Goal: Information Seeking & Learning: Find specific fact

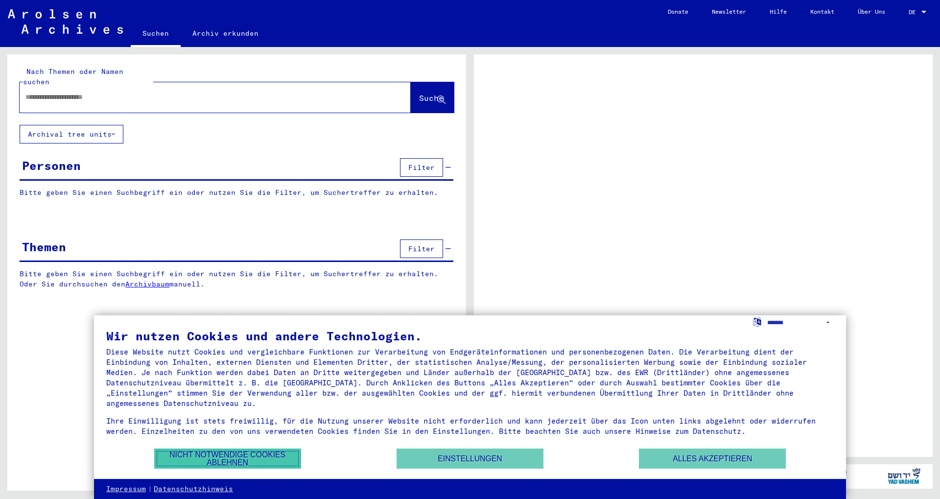
click at [249, 455] on button "Nicht notwendige Cookies ablehnen" at bounding box center [227, 459] width 147 height 20
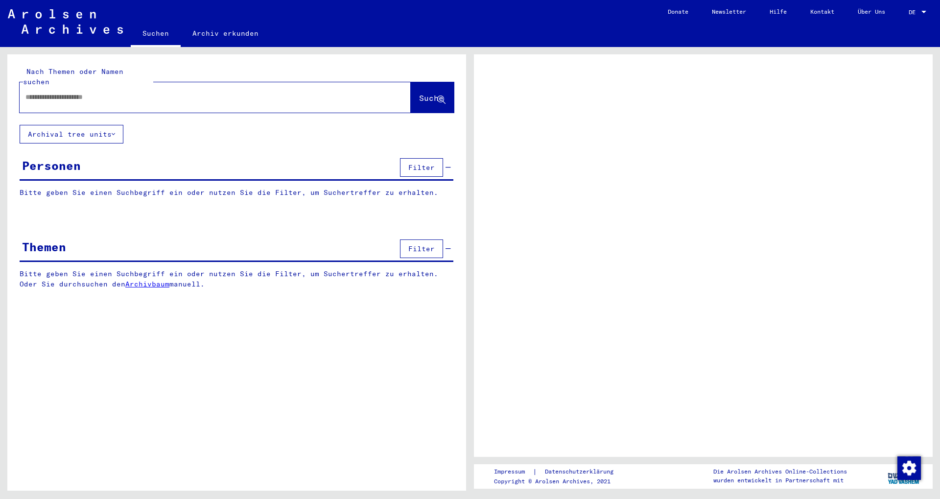
click at [73, 92] on input "text" at bounding box center [206, 97] width 362 height 10
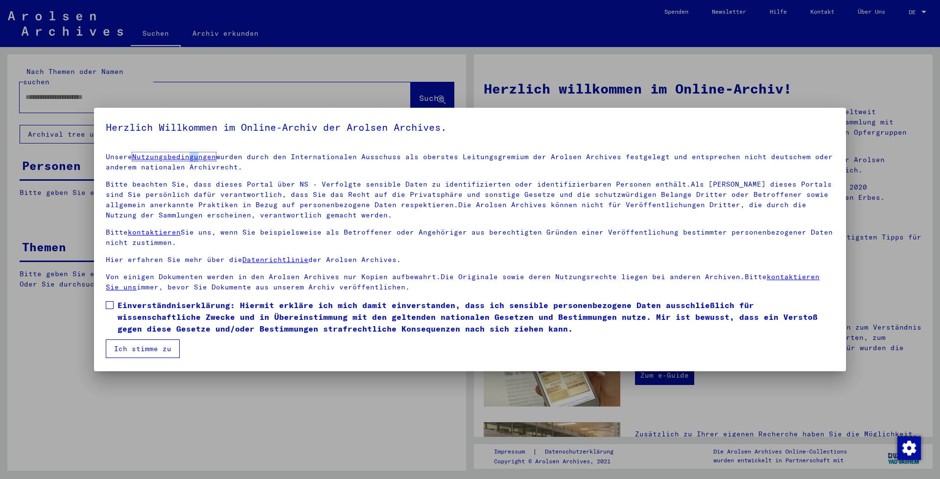
click at [178, 317] on span "Einverständniserklärung: Hiermit erkläre ich mich damit einverstanden, dass ich…" at bounding box center [476, 316] width 717 height 35
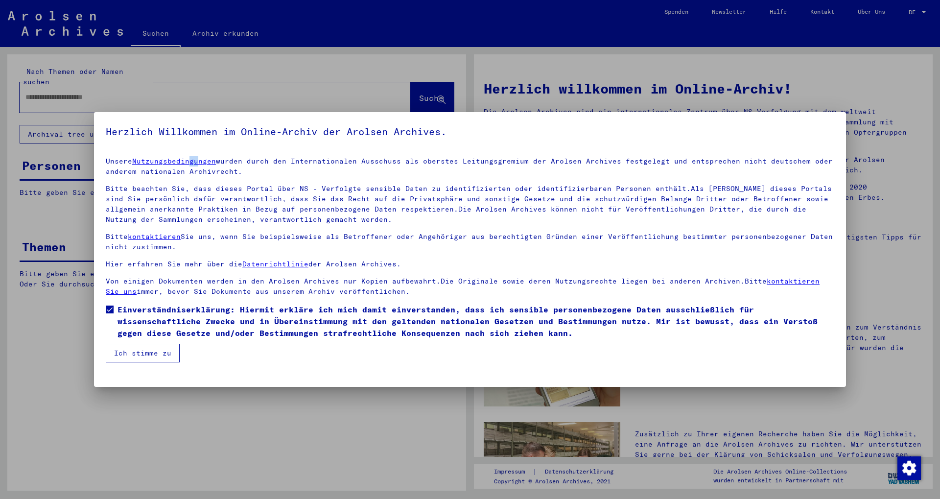
click at [155, 358] on button "Ich stimme zu" at bounding box center [143, 353] width 74 height 19
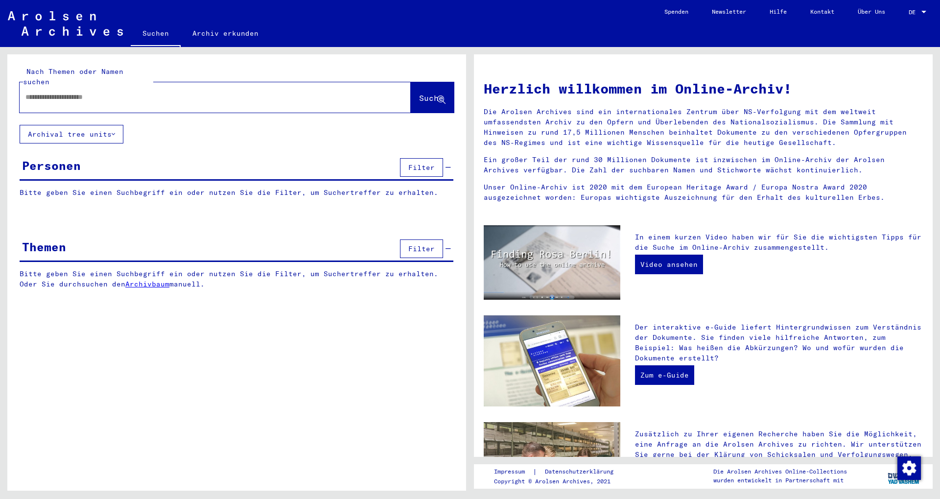
click at [79, 92] on input "text" at bounding box center [203, 97] width 356 height 10
type input "**********"
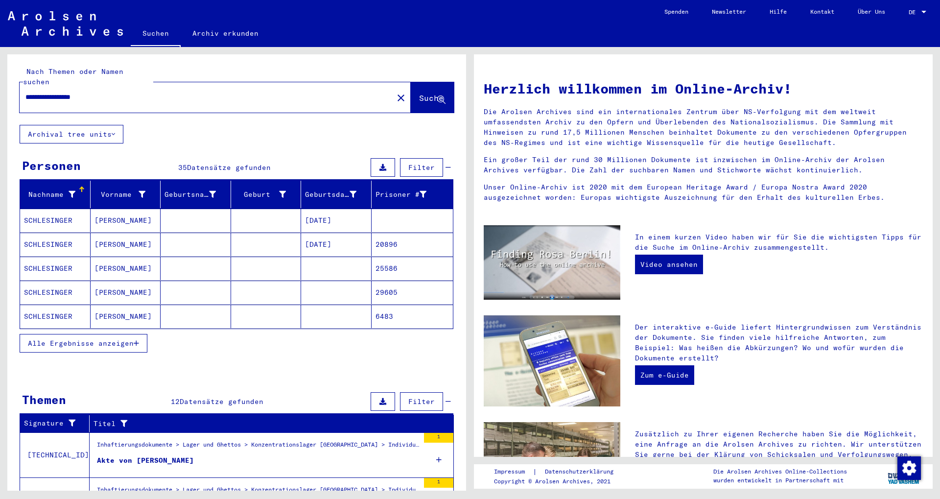
click at [96, 342] on button "Alle Ergebnisse anzeigen" at bounding box center [84, 343] width 128 height 19
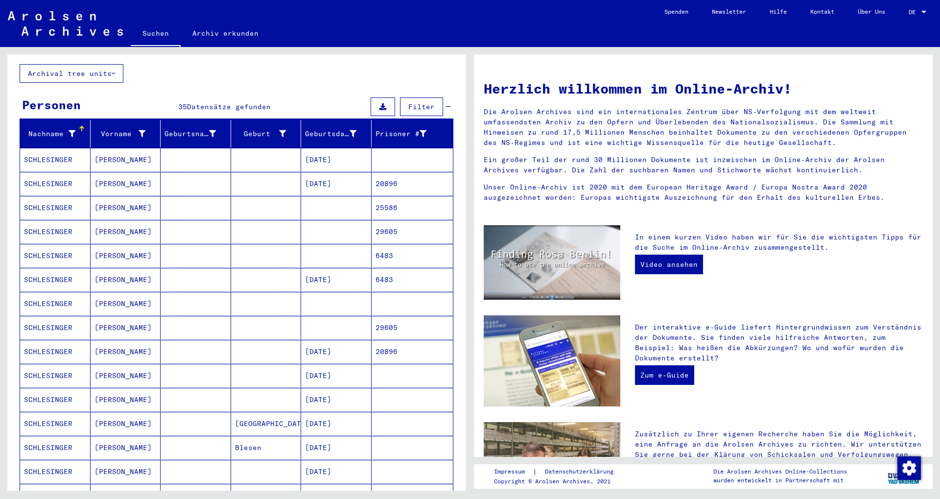
scroll to position [106, 0]
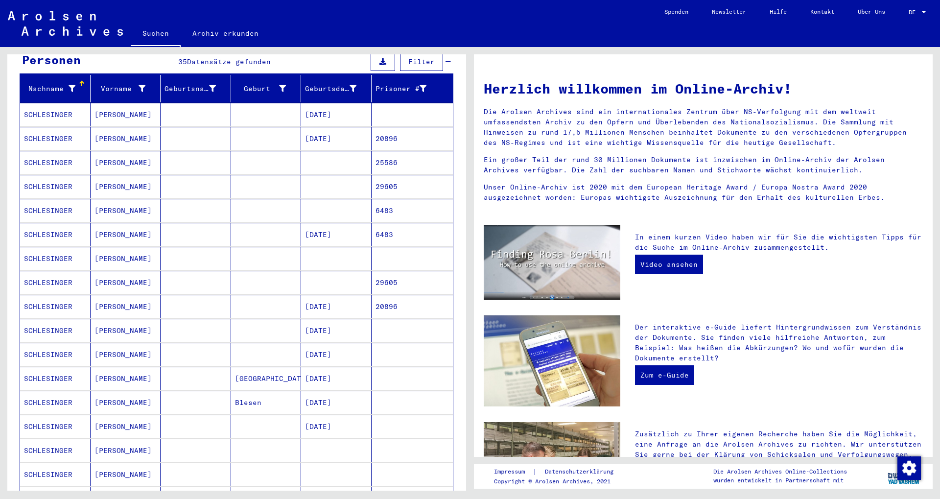
click at [306, 297] on mat-cell "[DATE]" at bounding box center [336, 307] width 71 height 24
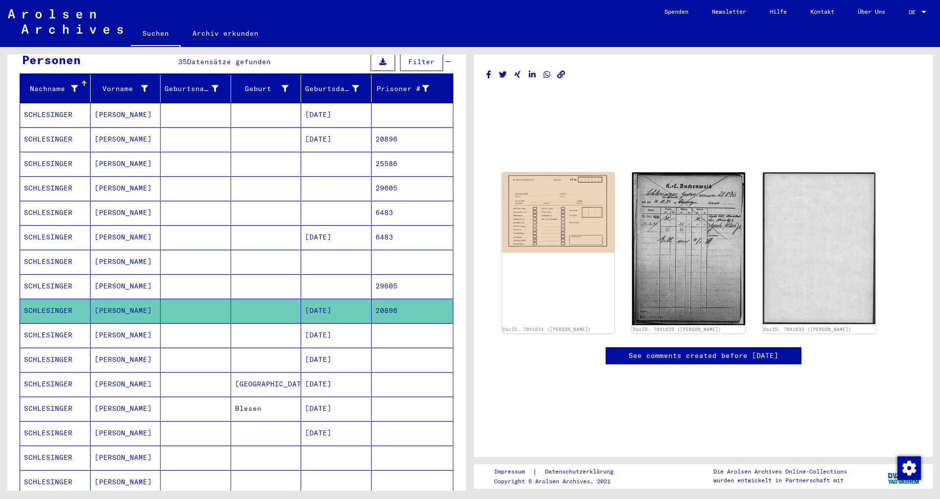
click at [322, 131] on mat-cell "[DATE]" at bounding box center [336, 139] width 71 height 24
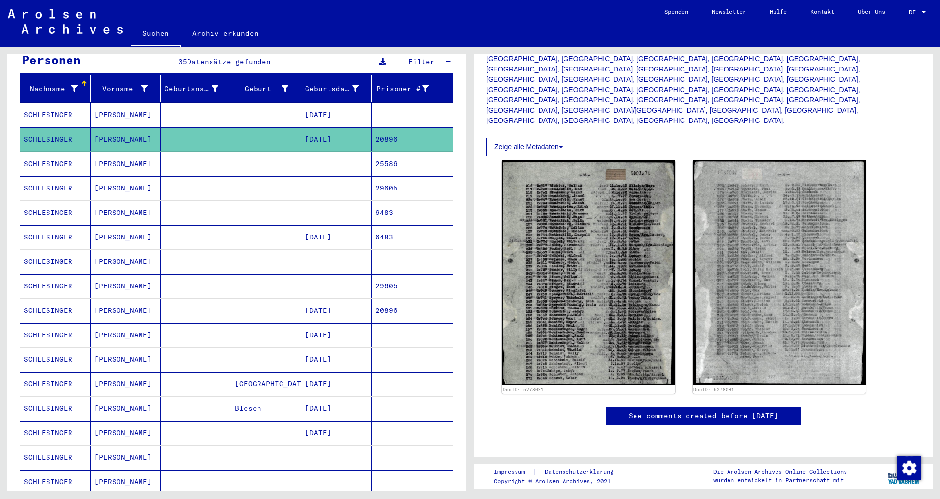
scroll to position [264, 0]
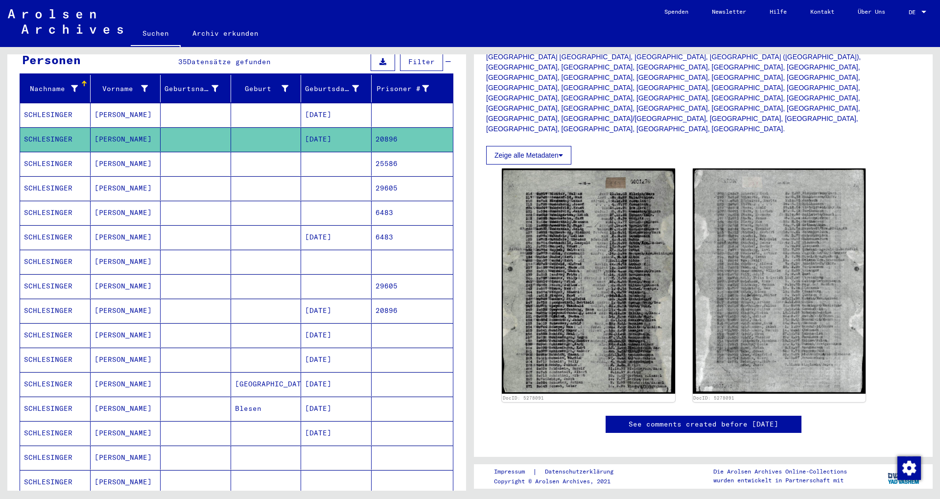
click at [309, 154] on mat-cell at bounding box center [336, 164] width 71 height 24
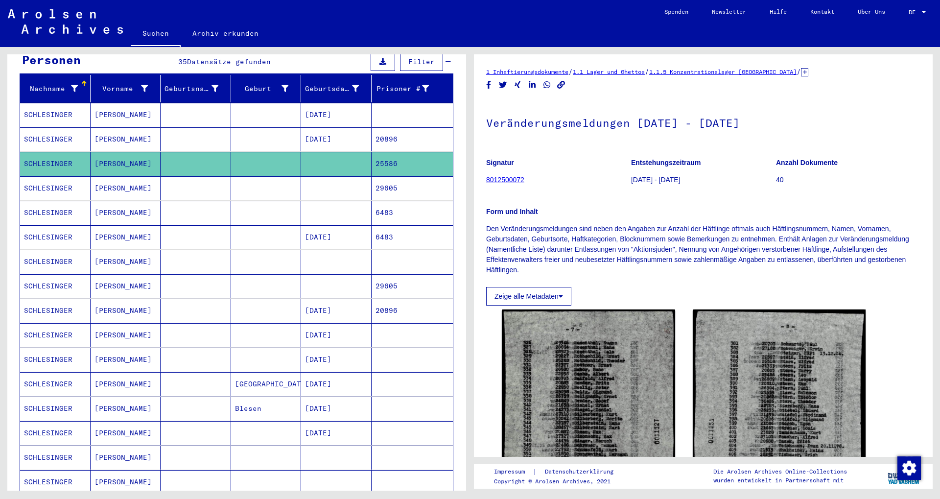
click at [304, 176] on mat-cell at bounding box center [336, 188] width 71 height 24
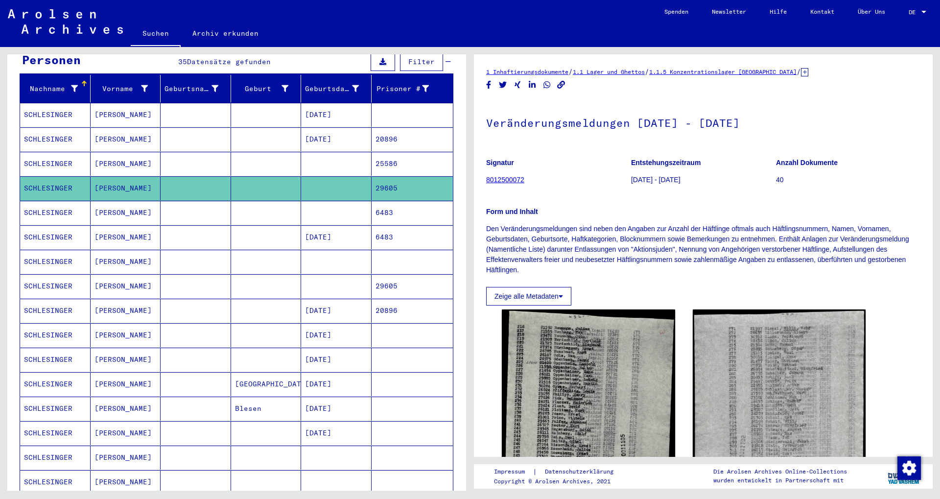
click at [301, 201] on mat-cell at bounding box center [336, 213] width 71 height 24
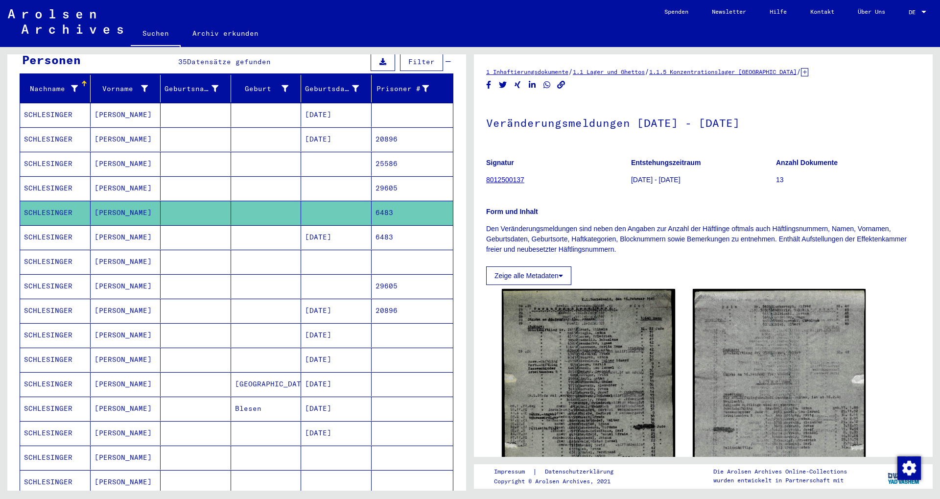
click at [322, 129] on mat-cell "[DATE]" at bounding box center [336, 139] width 71 height 24
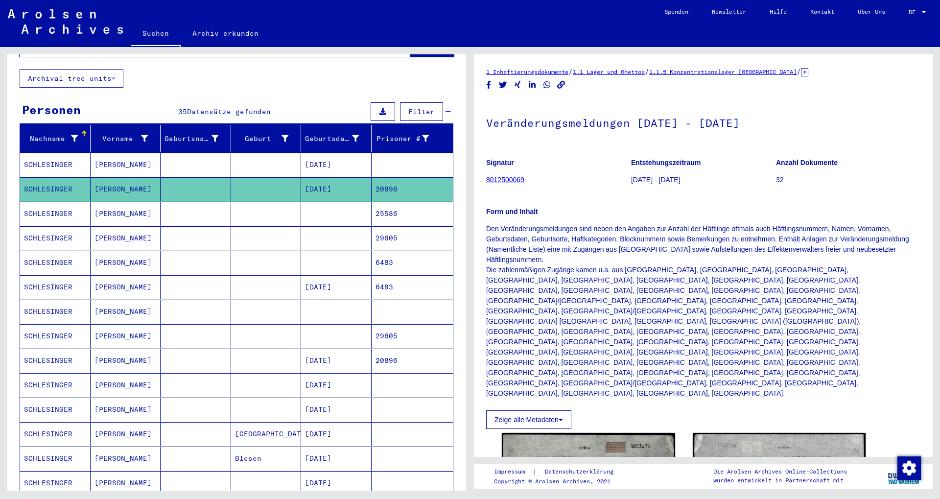
scroll to position [53, 0]
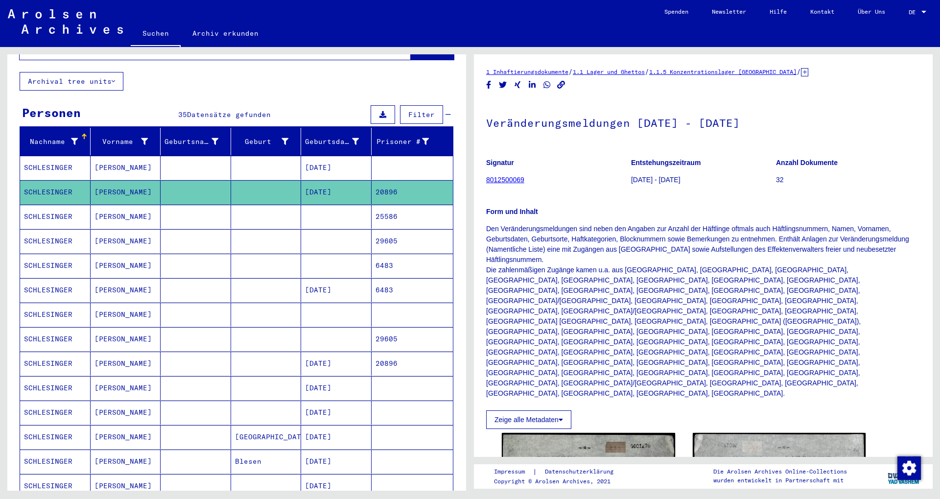
click at [328, 336] on mat-cell at bounding box center [336, 339] width 71 height 24
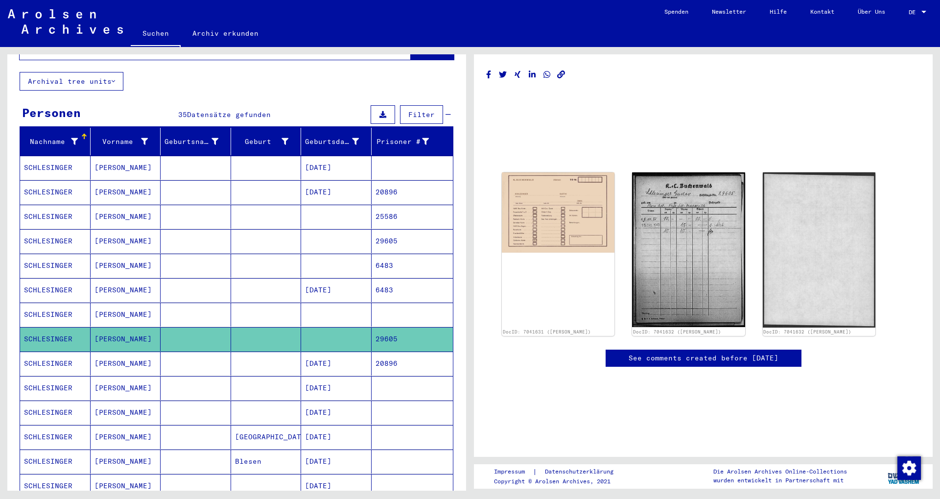
click at [304, 303] on mat-cell at bounding box center [336, 315] width 71 height 24
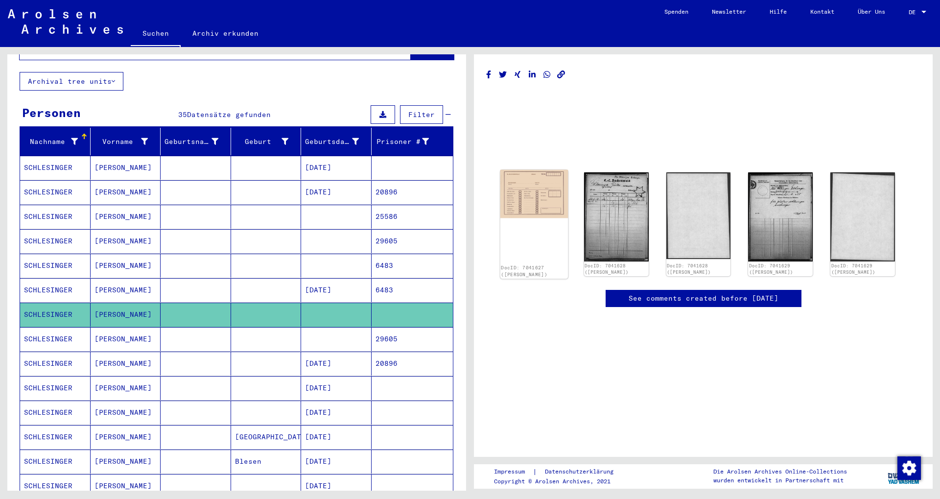
click at [528, 213] on img at bounding box center [535, 194] width 68 height 48
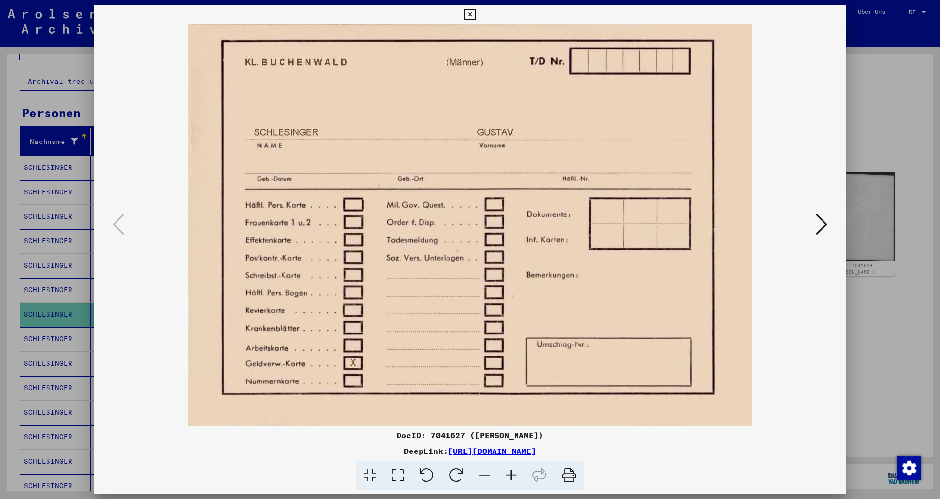
click at [925, 204] on div at bounding box center [470, 249] width 940 height 499
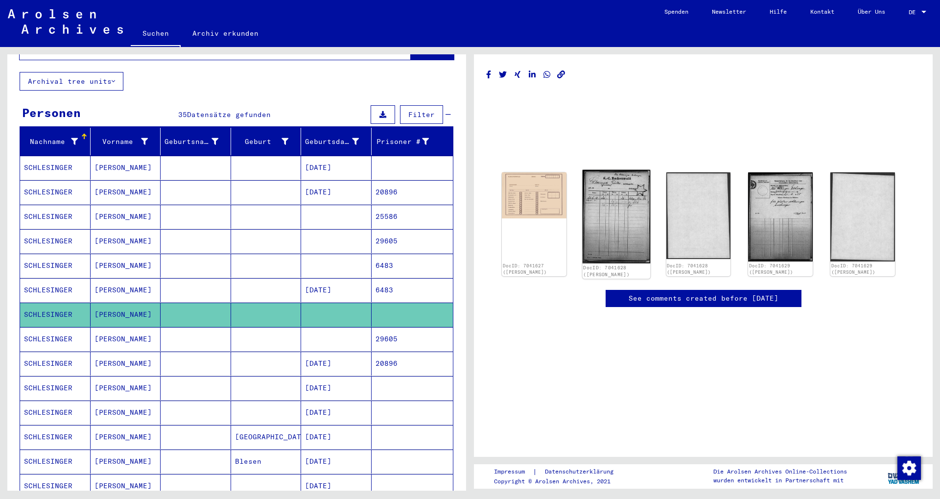
click at [626, 225] on img at bounding box center [617, 217] width 68 height 94
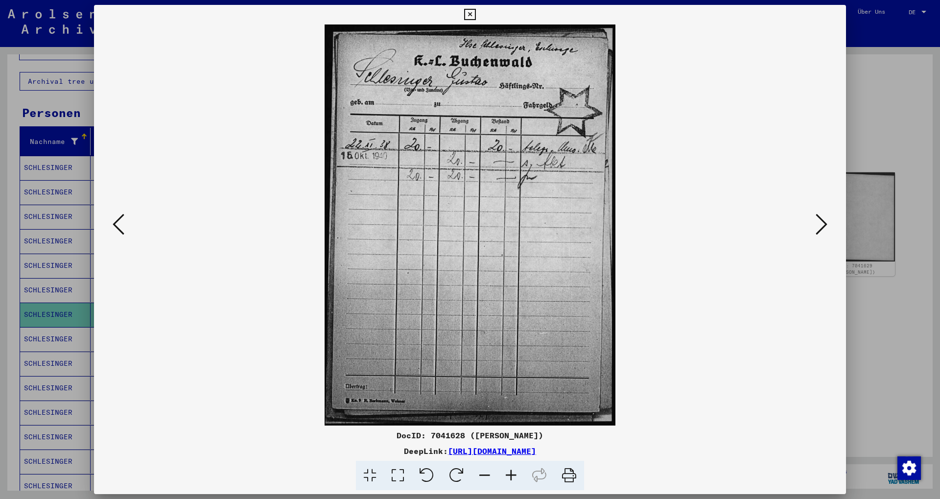
click at [59, 223] on div at bounding box center [470, 249] width 940 height 499
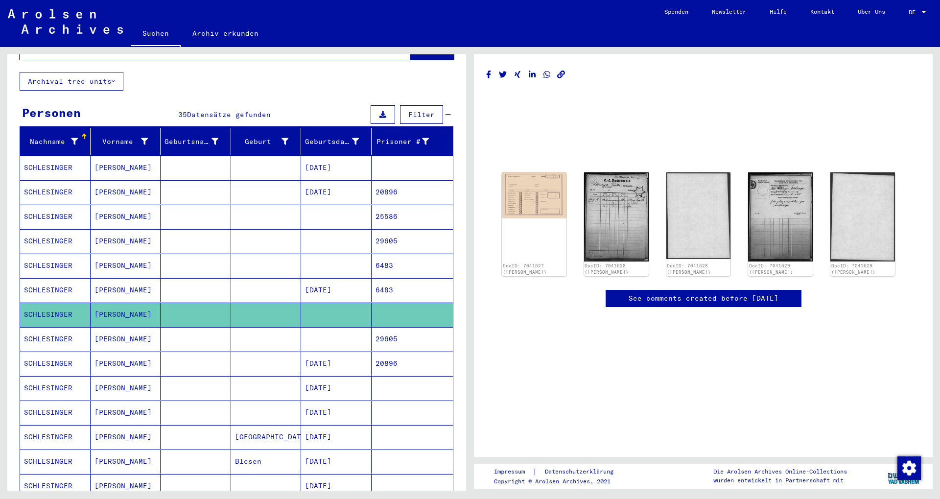
click at [341, 356] on mat-cell "[DATE]" at bounding box center [336, 364] width 71 height 24
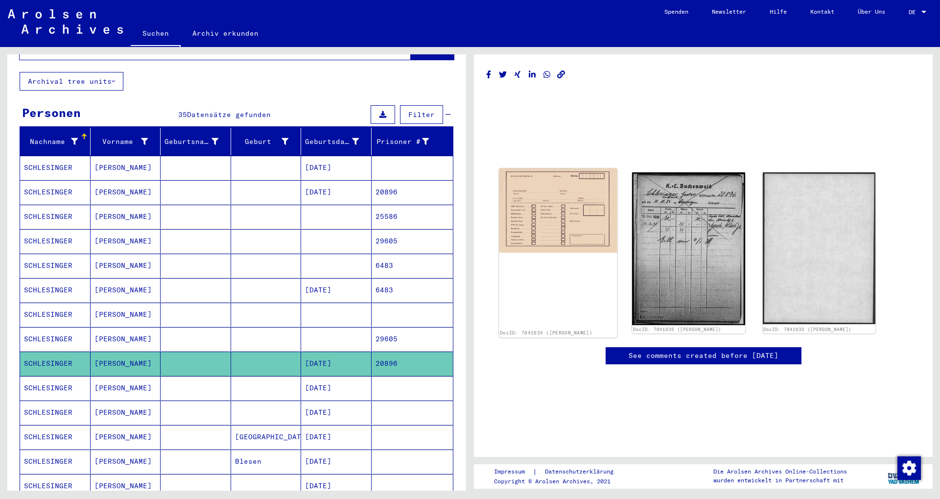
click at [563, 227] on img at bounding box center [558, 210] width 119 height 84
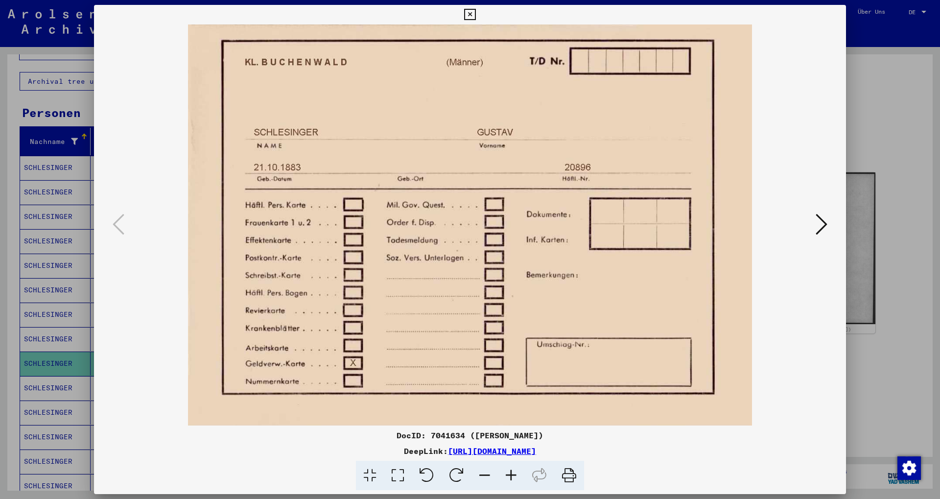
click at [833, 222] on div at bounding box center [470, 224] width 752 height 401
click at [821, 227] on icon at bounding box center [822, 225] width 12 height 24
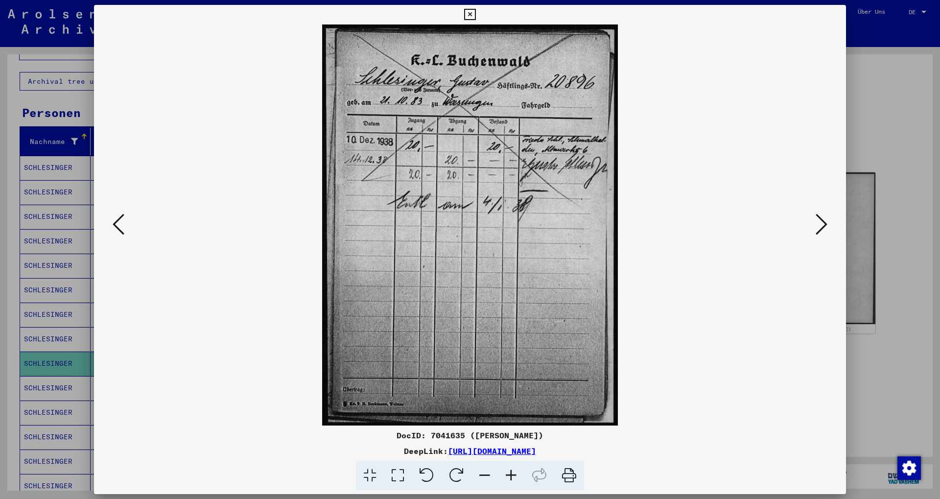
click at [821, 227] on icon at bounding box center [822, 225] width 12 height 24
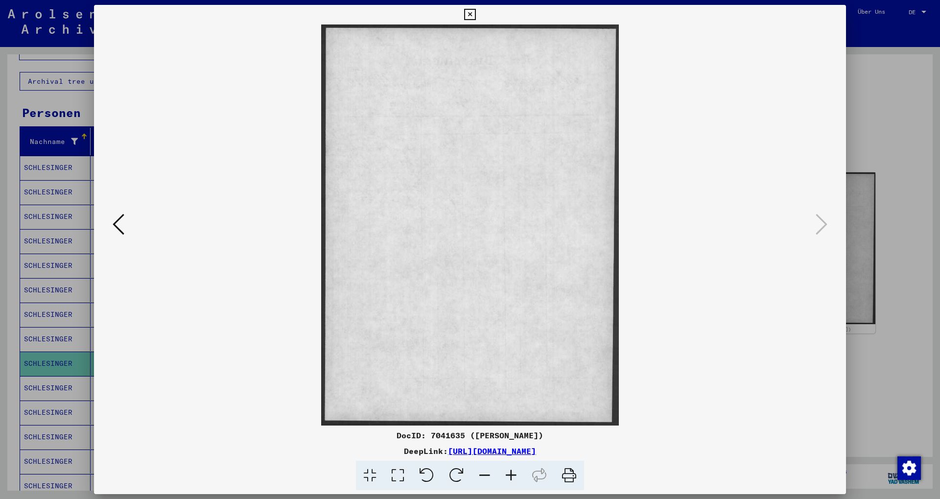
click at [810, 231] on img at bounding box center [470, 224] width 686 height 401
click at [476, 17] on icon at bounding box center [469, 15] width 11 height 12
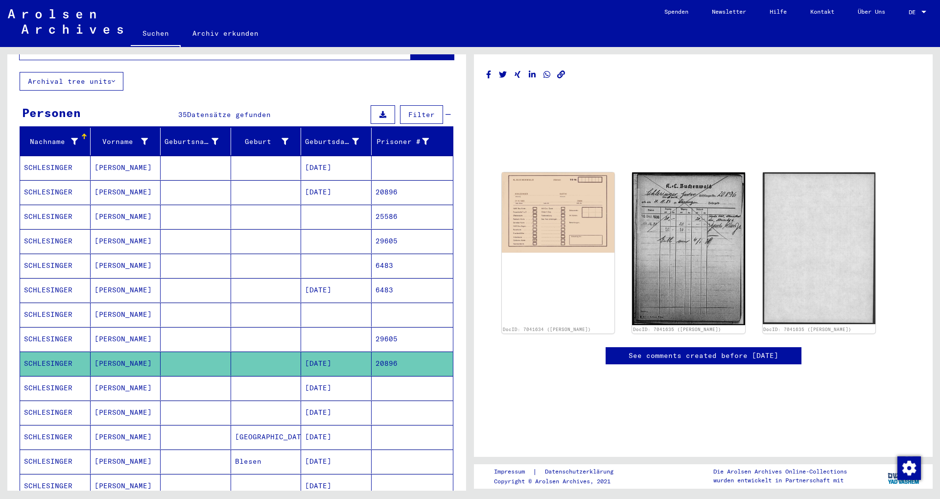
click at [253, 180] on mat-cell at bounding box center [266, 192] width 71 height 24
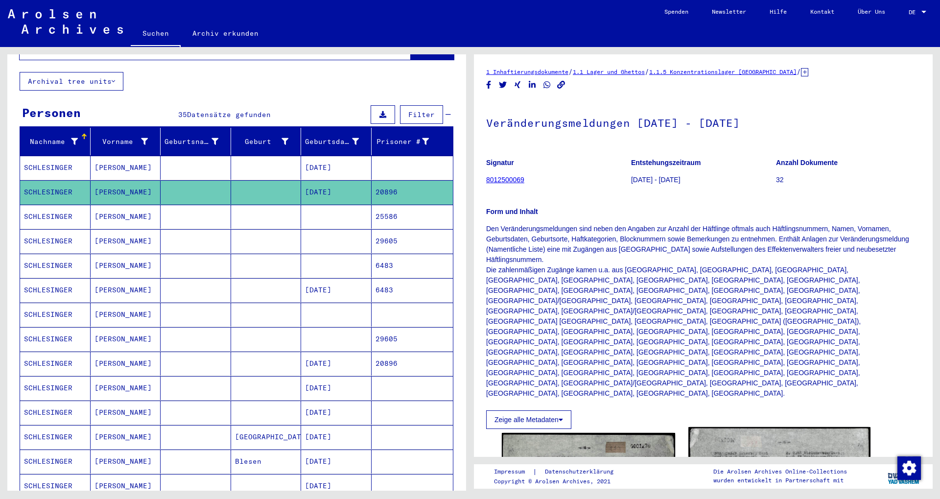
scroll to position [212, 0]
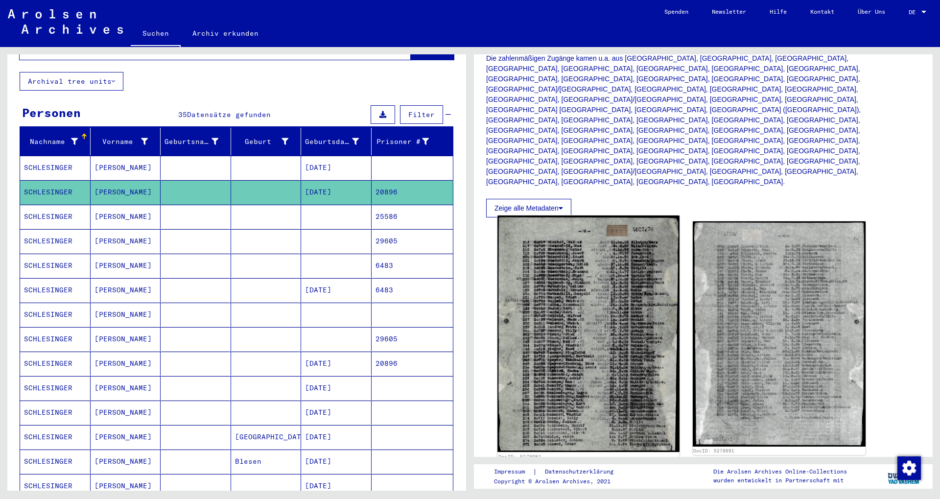
click at [650, 256] on img at bounding box center [589, 334] width 182 height 237
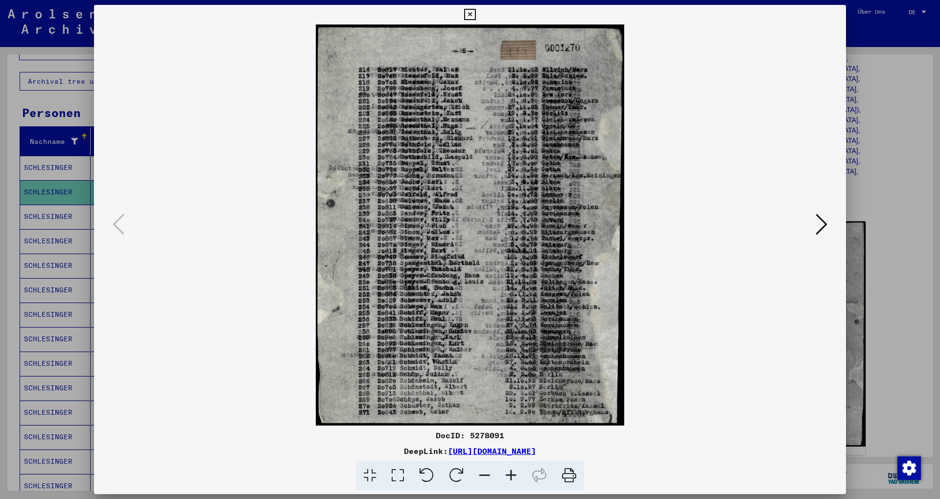
click at [830, 212] on button at bounding box center [822, 225] width 18 height 28
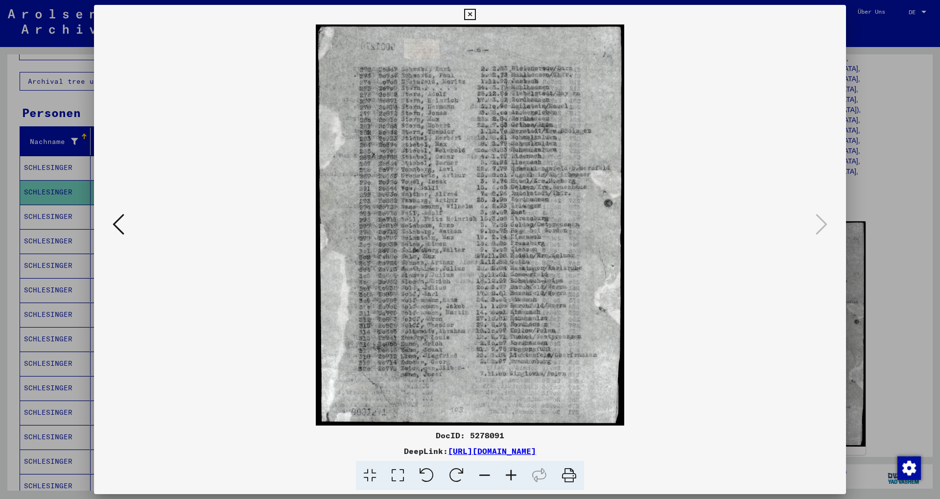
click at [479, 15] on button at bounding box center [469, 15] width 17 height 20
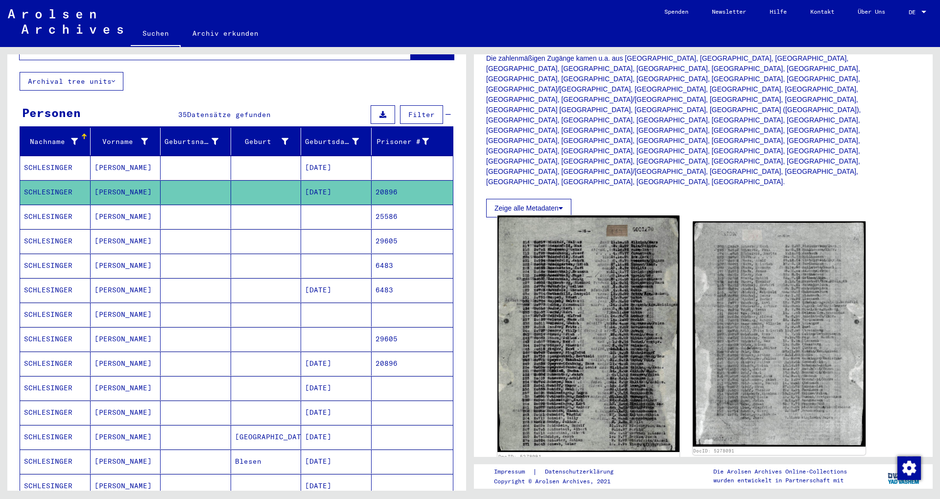
click at [647, 216] on img at bounding box center [589, 334] width 182 height 237
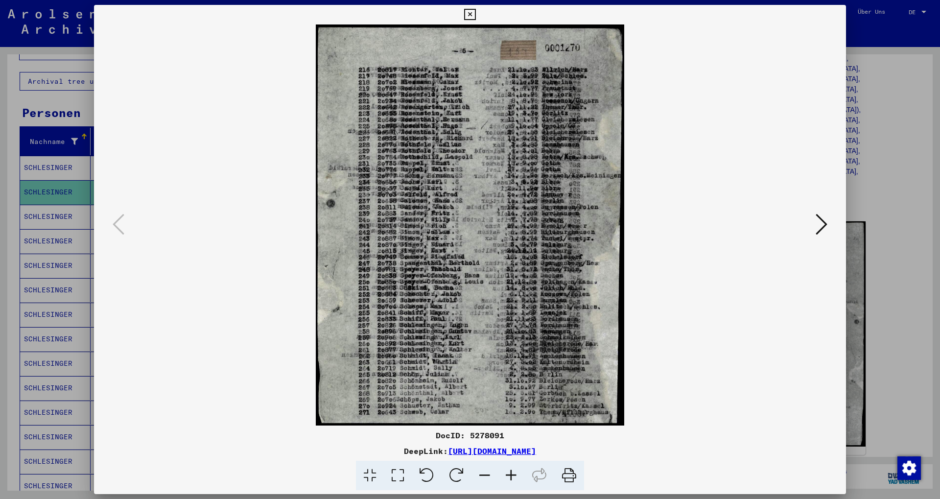
click at [476, 16] on icon at bounding box center [469, 15] width 11 height 12
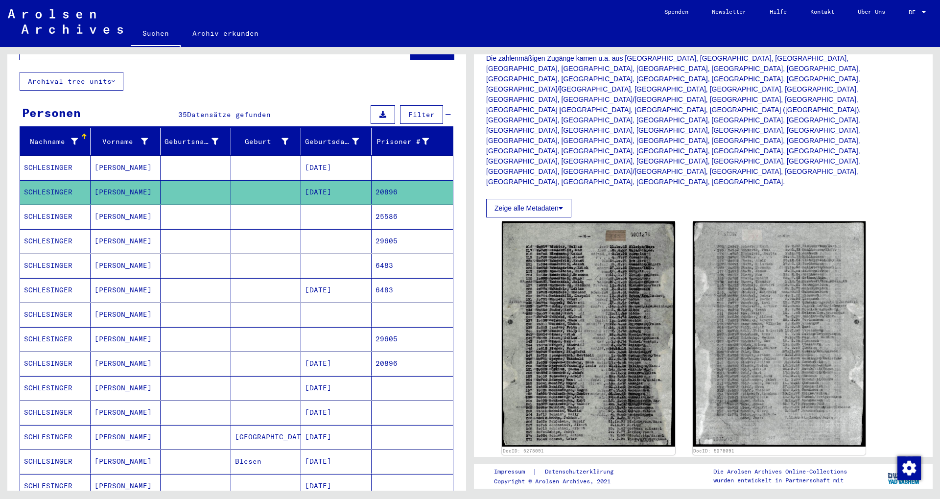
click at [293, 333] on mat-cell at bounding box center [266, 339] width 71 height 24
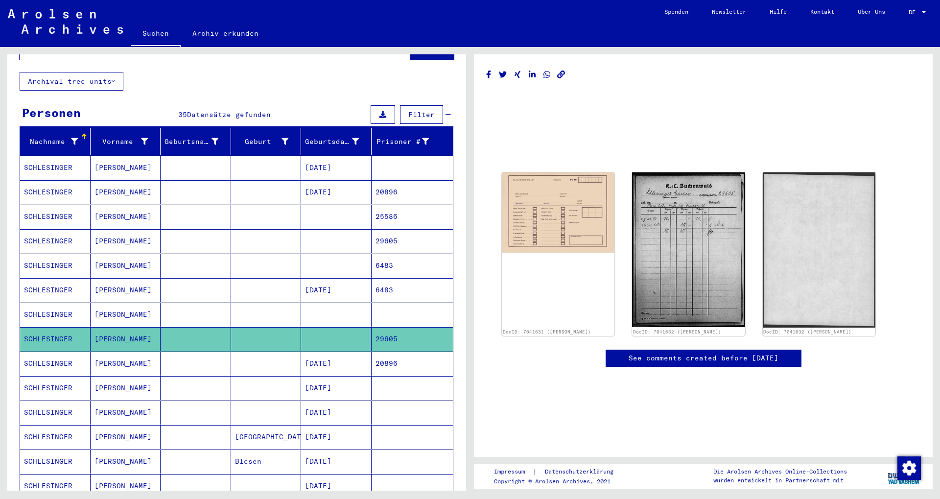
click at [280, 352] on mat-cell at bounding box center [266, 364] width 71 height 24
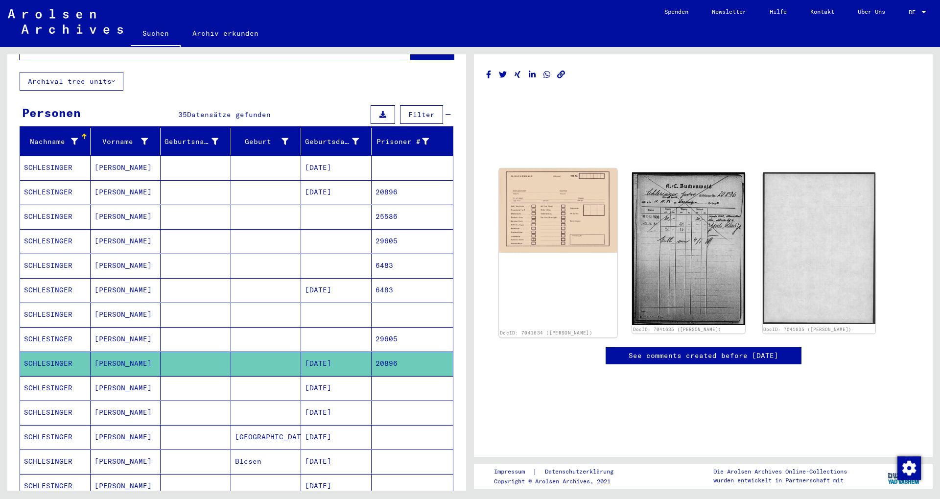
click at [580, 168] on img at bounding box center [558, 210] width 119 height 84
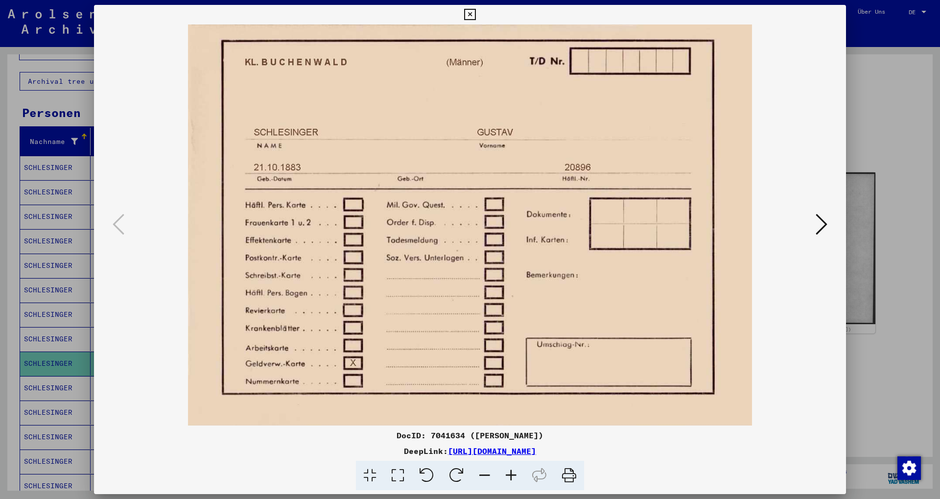
click at [804, 220] on img at bounding box center [470, 224] width 686 height 401
click at [820, 221] on icon at bounding box center [822, 225] width 12 height 24
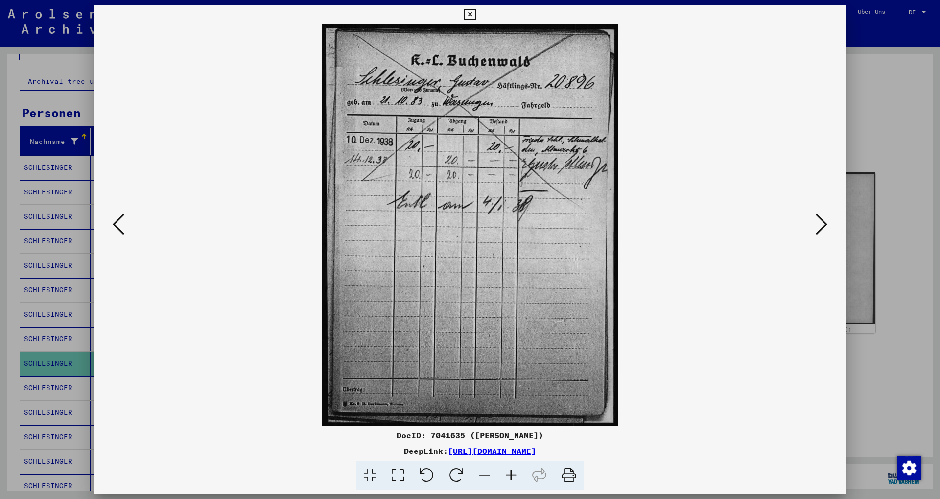
click at [476, 13] on icon at bounding box center [469, 15] width 11 height 12
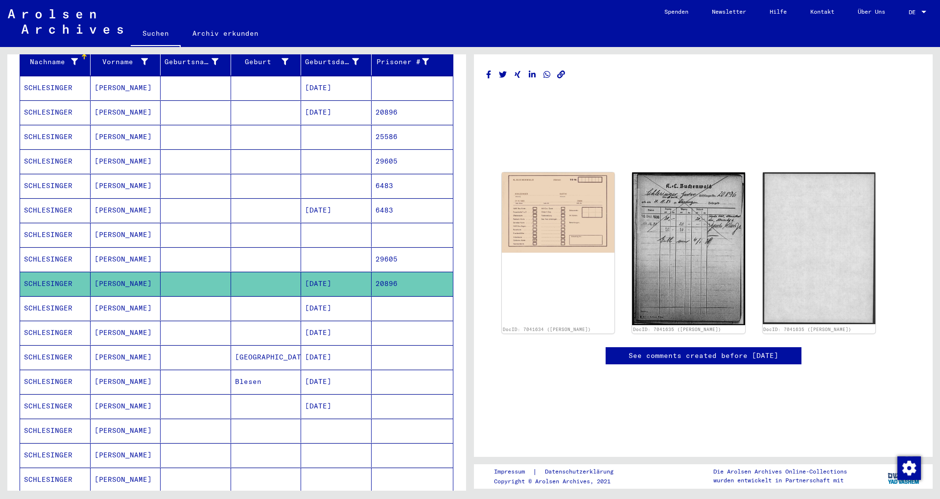
scroll to position [212, 0]
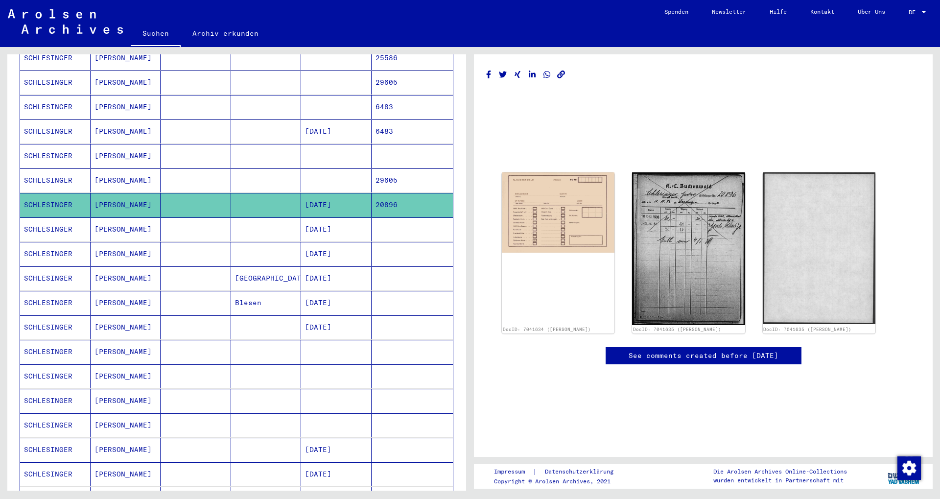
click at [271, 340] on mat-cell at bounding box center [266, 352] width 71 height 24
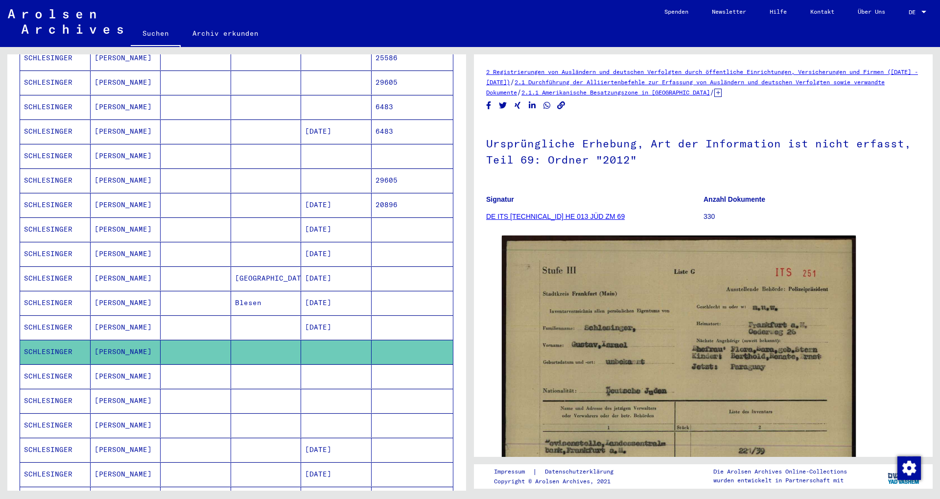
click at [252, 365] on mat-cell at bounding box center [266, 376] width 71 height 24
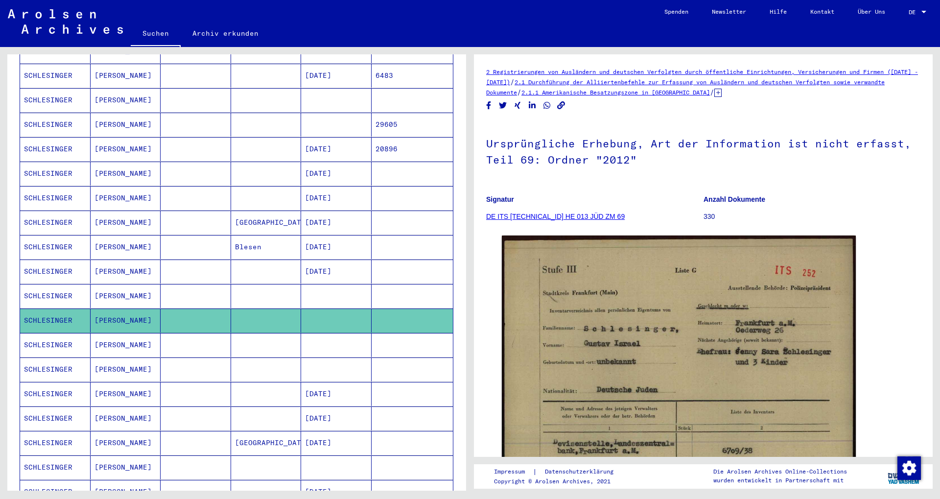
scroll to position [370, 0]
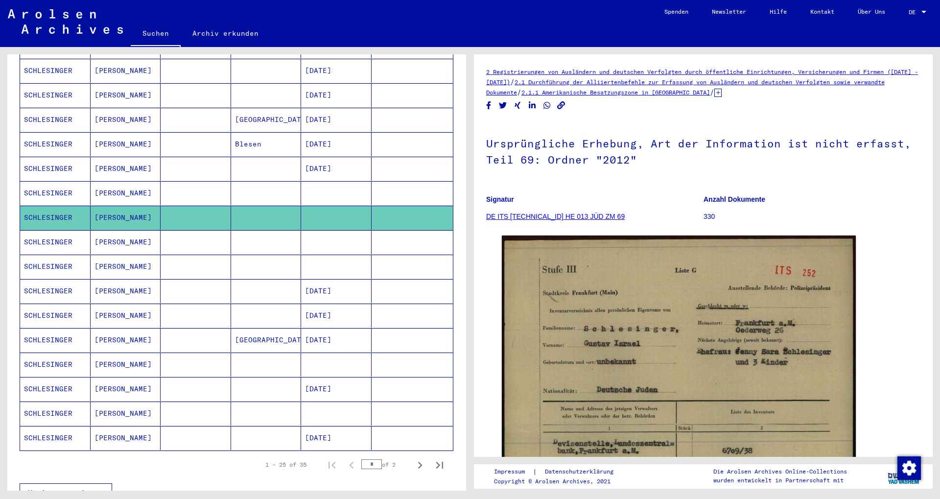
click at [257, 240] on mat-cell at bounding box center [266, 242] width 71 height 24
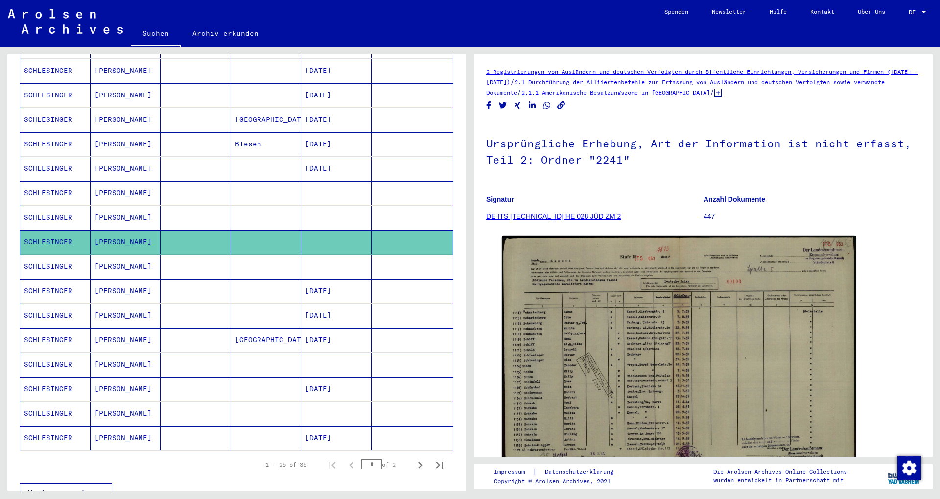
click at [258, 263] on mat-cell at bounding box center [266, 267] width 71 height 24
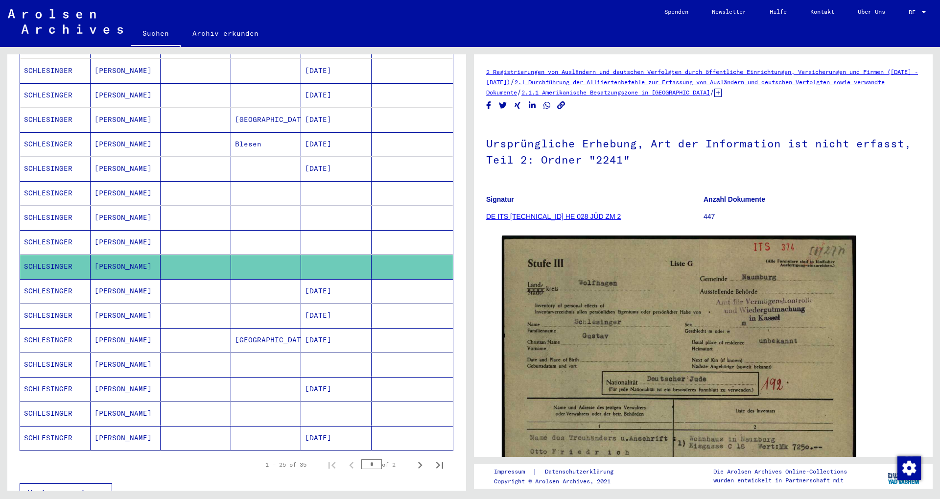
click at [271, 341] on mat-cell "[GEOGRAPHIC_DATA]" at bounding box center [266, 340] width 71 height 24
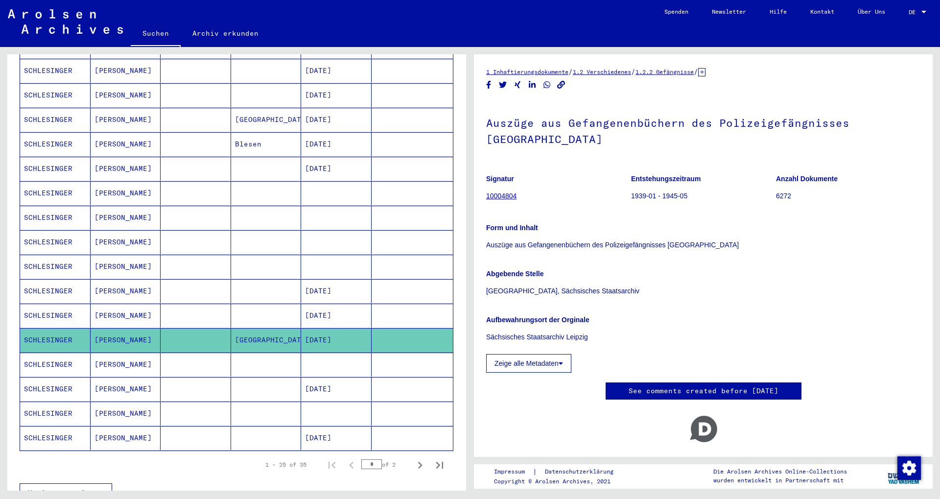
click at [266, 353] on mat-cell at bounding box center [266, 365] width 71 height 24
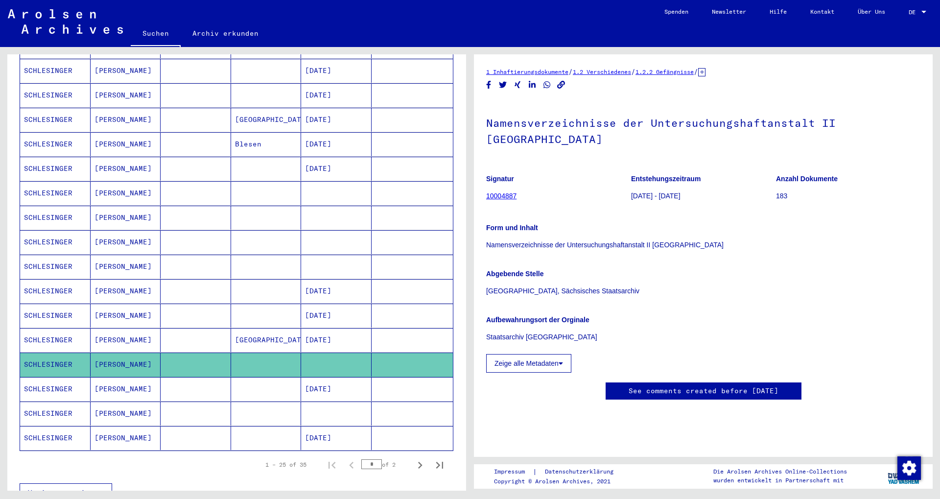
click at [334, 402] on mat-cell at bounding box center [336, 414] width 71 height 24
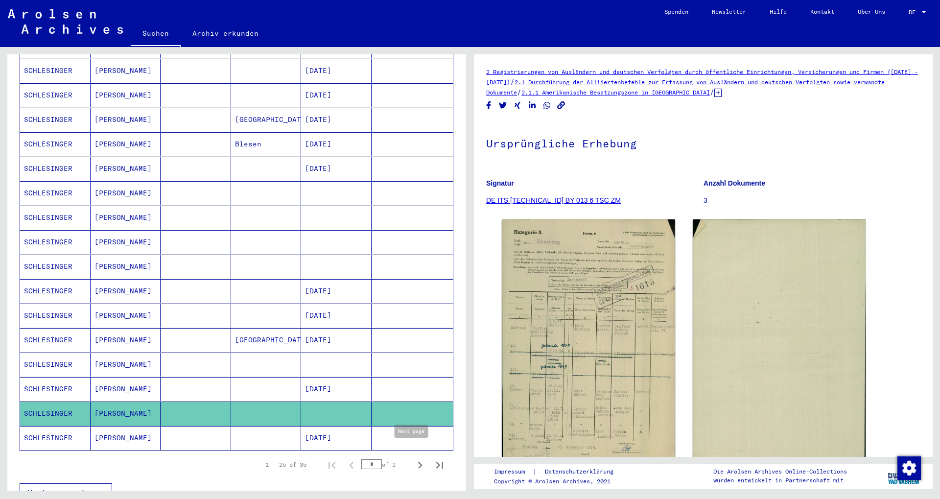
click at [416, 458] on icon "Next page" at bounding box center [420, 465] width 14 height 14
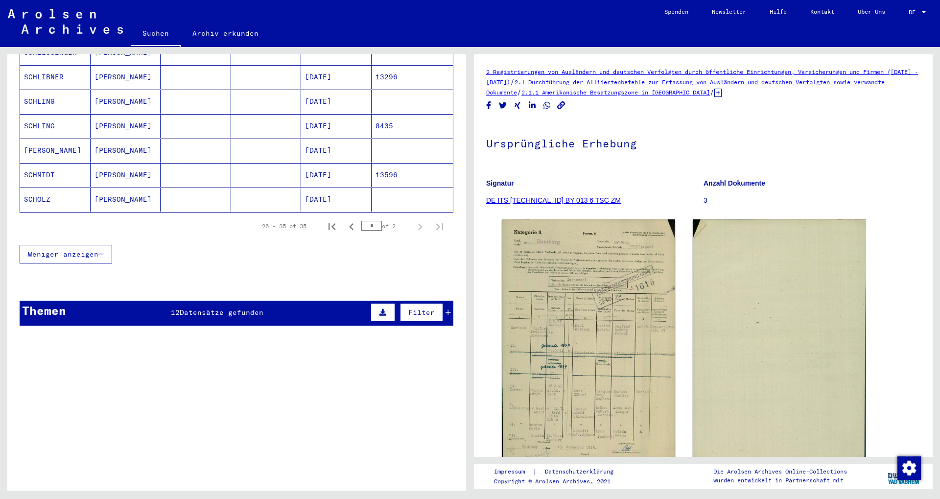
scroll to position [13, 0]
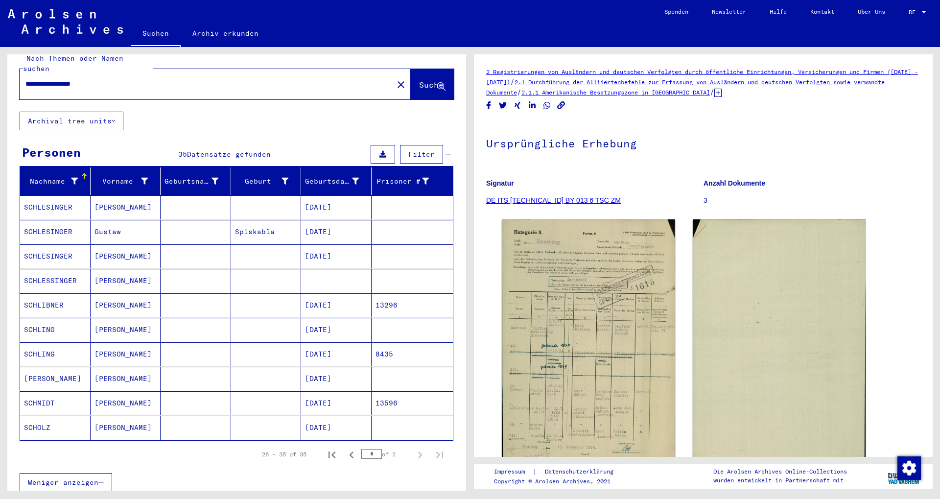
click at [307, 274] on mat-cell at bounding box center [336, 281] width 71 height 24
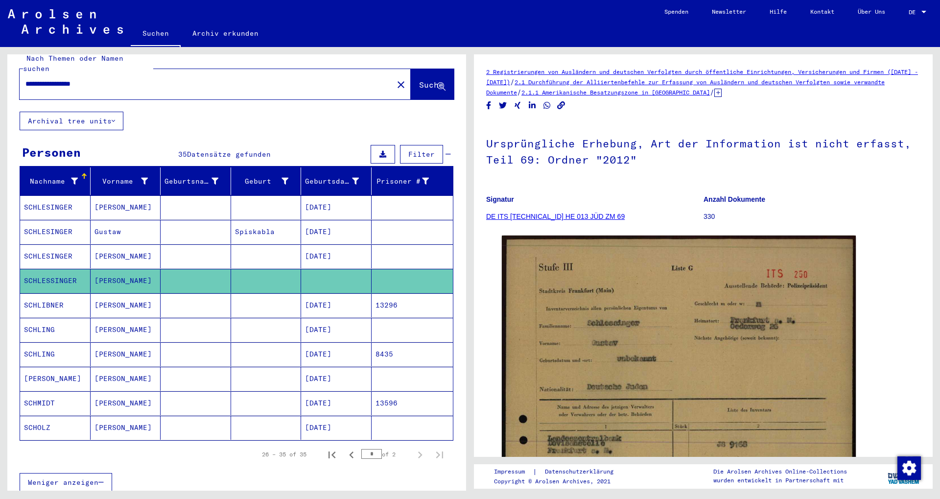
click at [280, 296] on mat-cell at bounding box center [266, 305] width 71 height 24
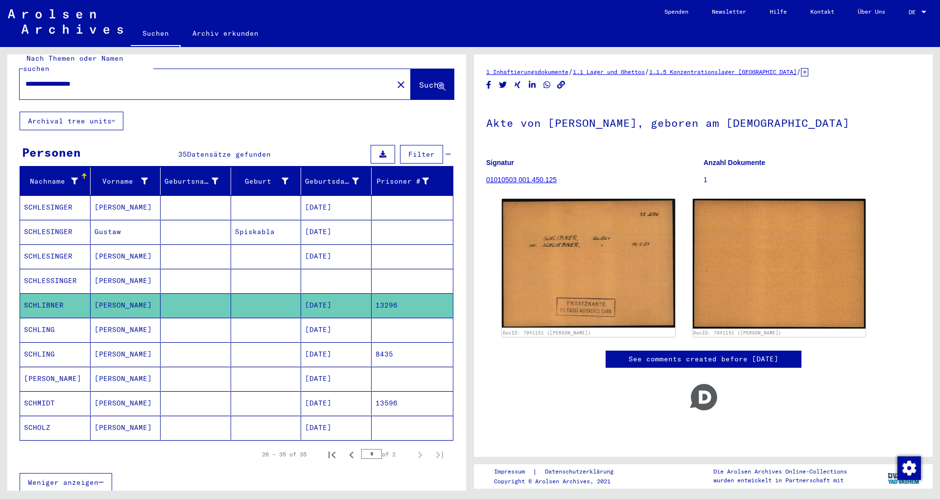
click at [281, 318] on mat-cell at bounding box center [266, 330] width 71 height 24
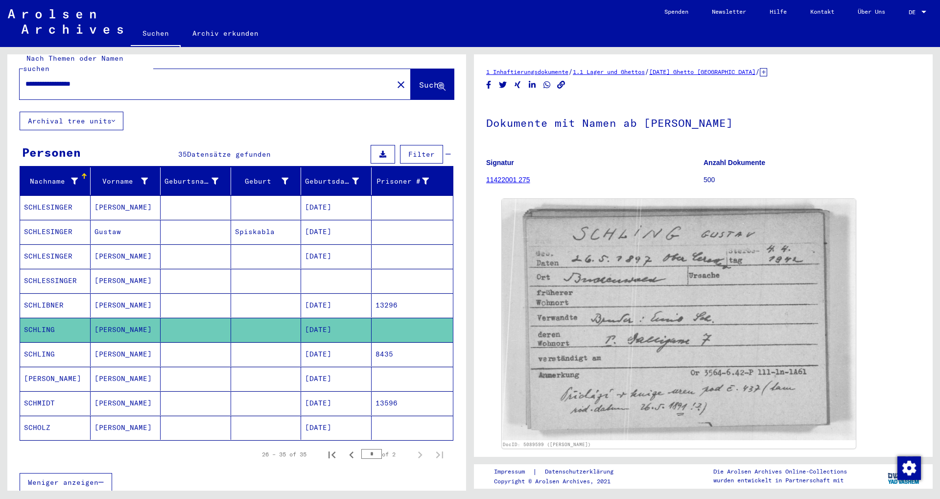
click at [279, 345] on mat-cell at bounding box center [266, 354] width 71 height 24
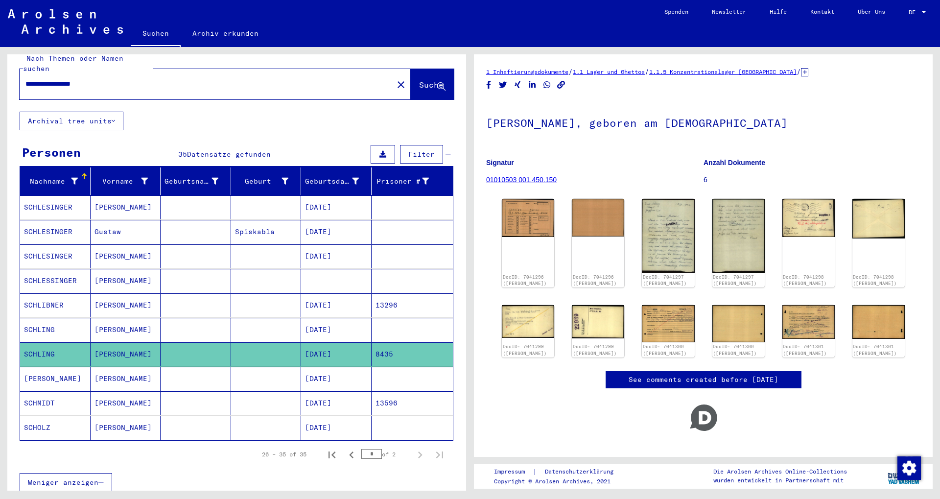
click at [273, 370] on mat-cell at bounding box center [266, 379] width 71 height 24
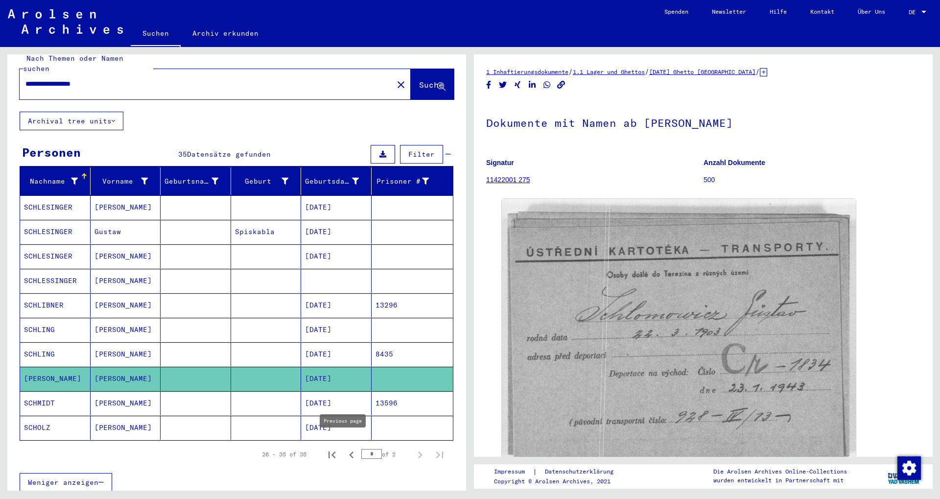
click at [347, 448] on icon "Previous page" at bounding box center [352, 455] width 14 height 14
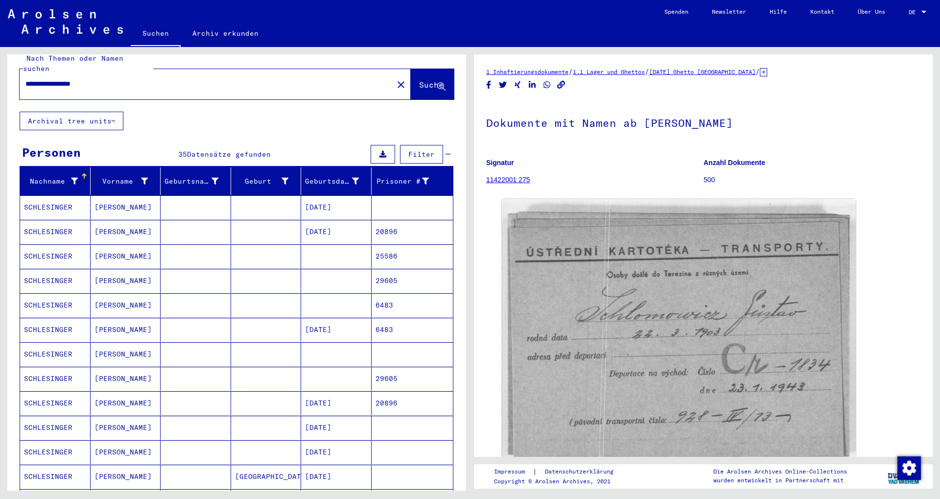
click at [301, 391] on mat-cell "[DATE]" at bounding box center [336, 403] width 71 height 24
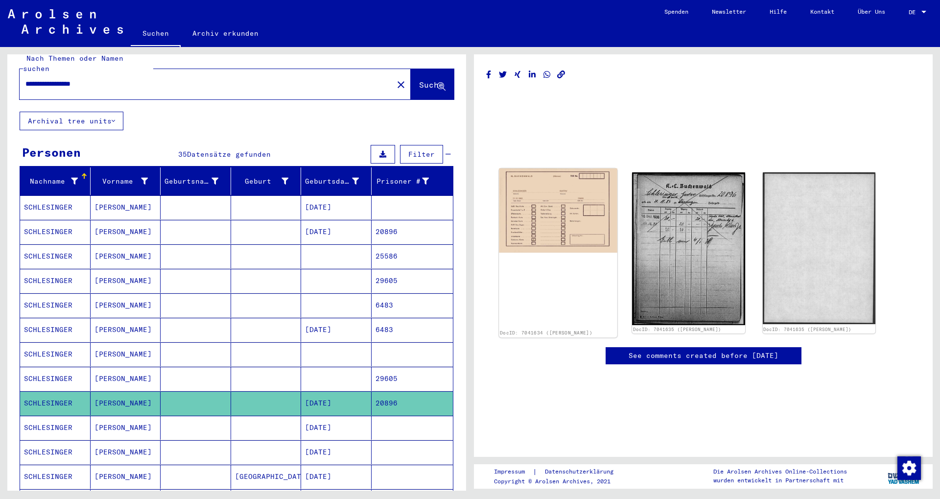
click at [547, 272] on div "DocID: 7041634 ([PERSON_NAME])" at bounding box center [558, 252] width 119 height 169
click at [561, 211] on img at bounding box center [558, 210] width 119 height 84
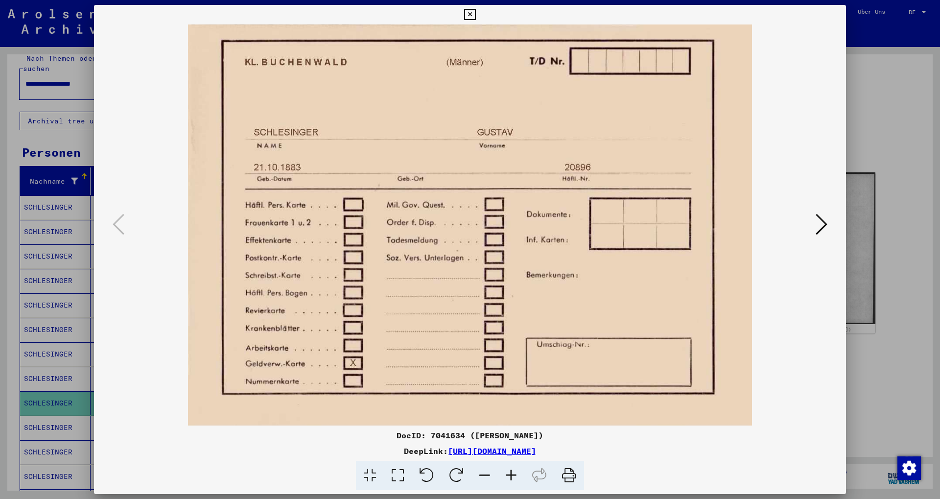
click at [355, 360] on img at bounding box center [470, 224] width 686 height 401
click at [346, 361] on img at bounding box center [470, 224] width 686 height 401
click at [818, 219] on icon at bounding box center [822, 225] width 12 height 24
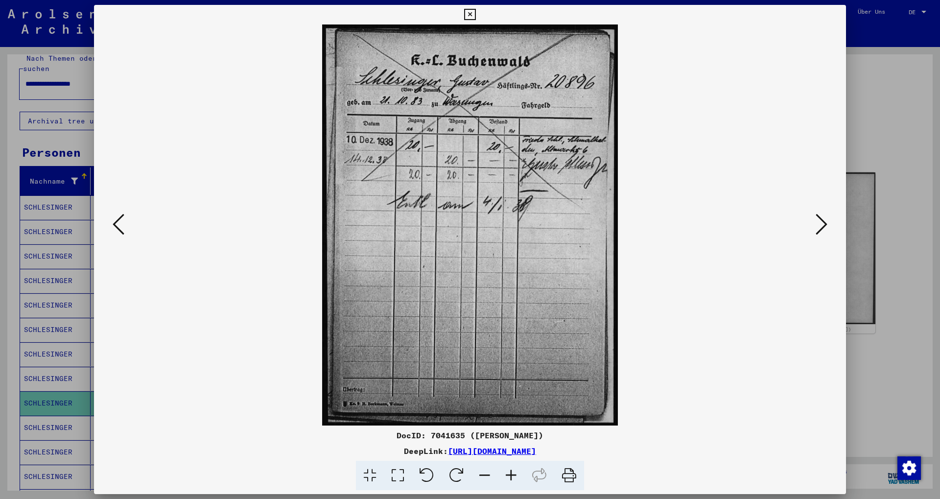
click at [812, 215] on img at bounding box center [470, 224] width 686 height 401
click at [817, 218] on icon at bounding box center [822, 225] width 12 height 24
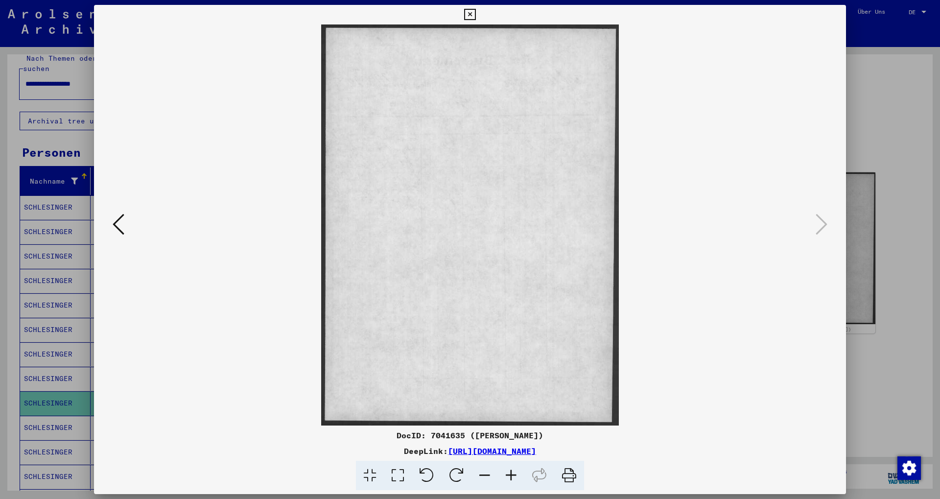
click at [810, 216] on img at bounding box center [470, 224] width 686 height 401
click at [476, 15] on icon at bounding box center [469, 15] width 11 height 12
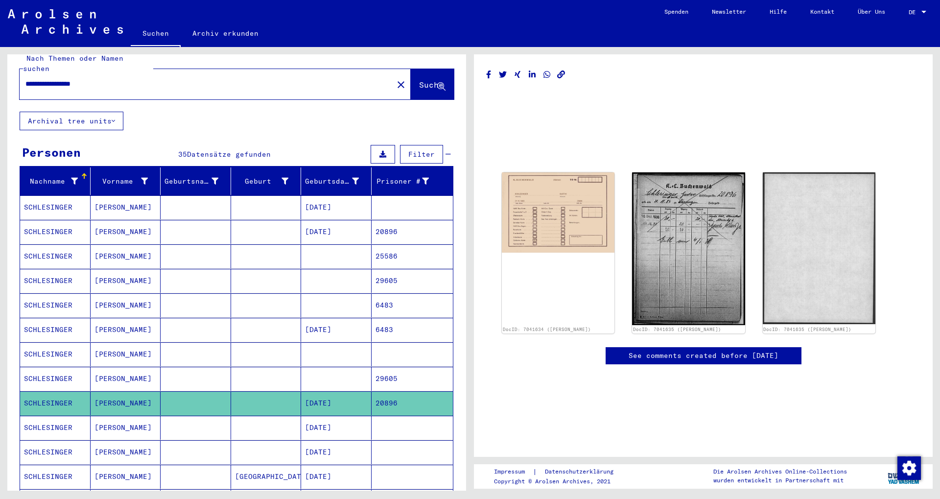
click at [306, 227] on mat-cell "[DATE]" at bounding box center [336, 232] width 71 height 24
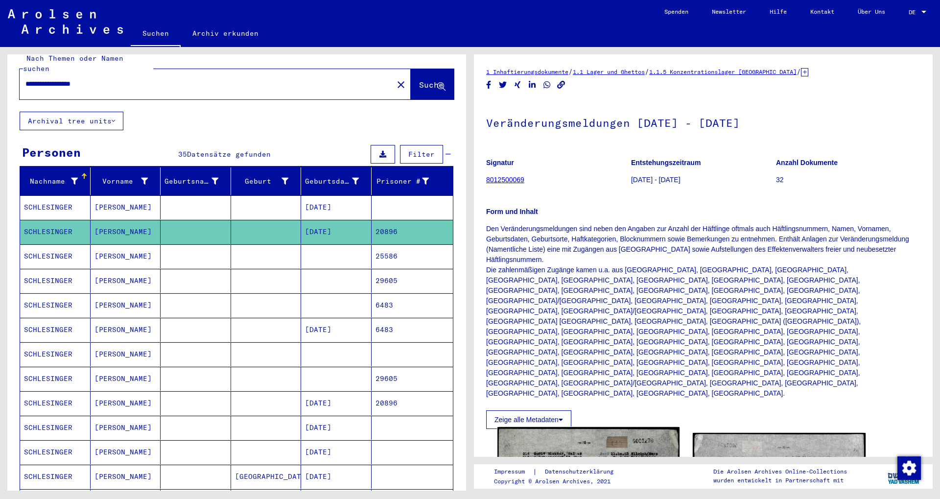
scroll to position [106, 0]
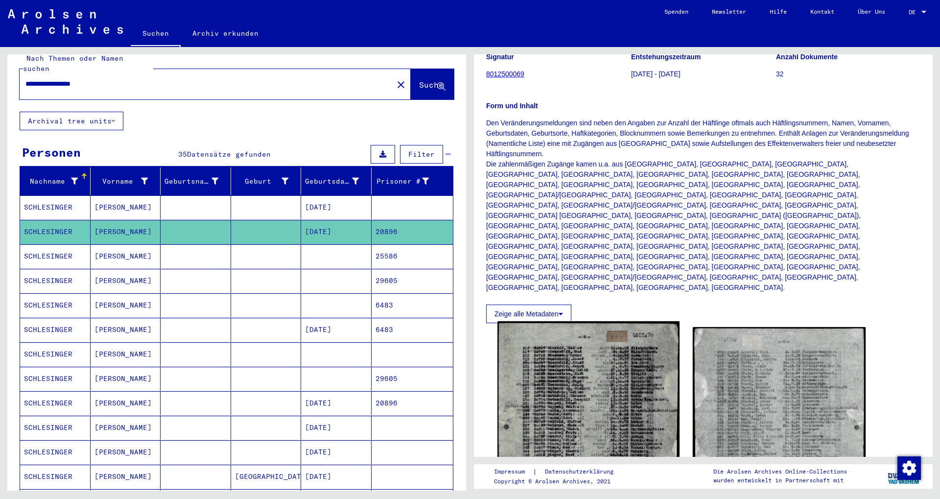
click at [630, 321] on img at bounding box center [589, 439] width 182 height 237
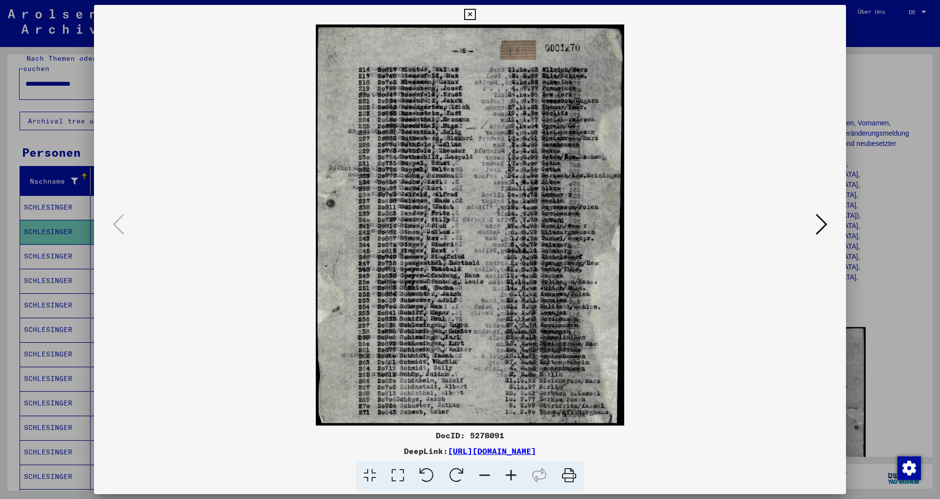
click at [822, 216] on icon at bounding box center [822, 225] width 12 height 24
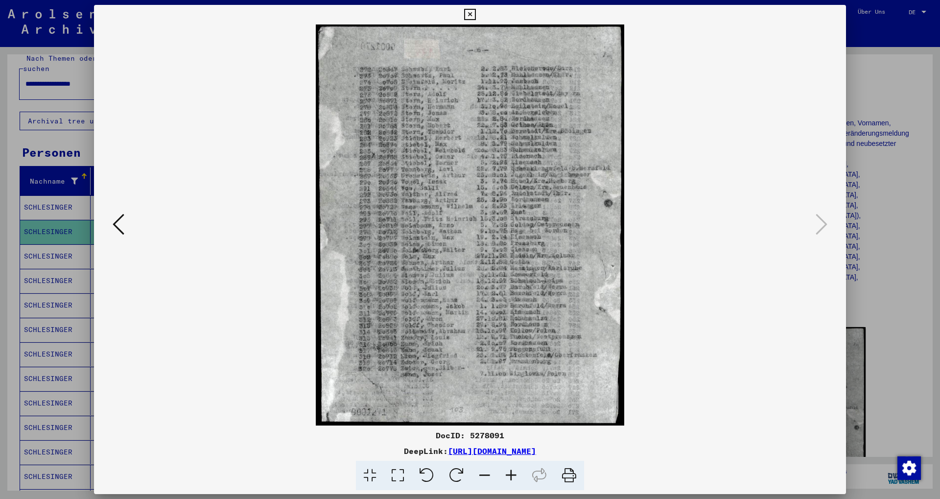
click at [607, 234] on img at bounding box center [470, 224] width 686 height 401
click at [479, 13] on button at bounding box center [469, 15] width 17 height 20
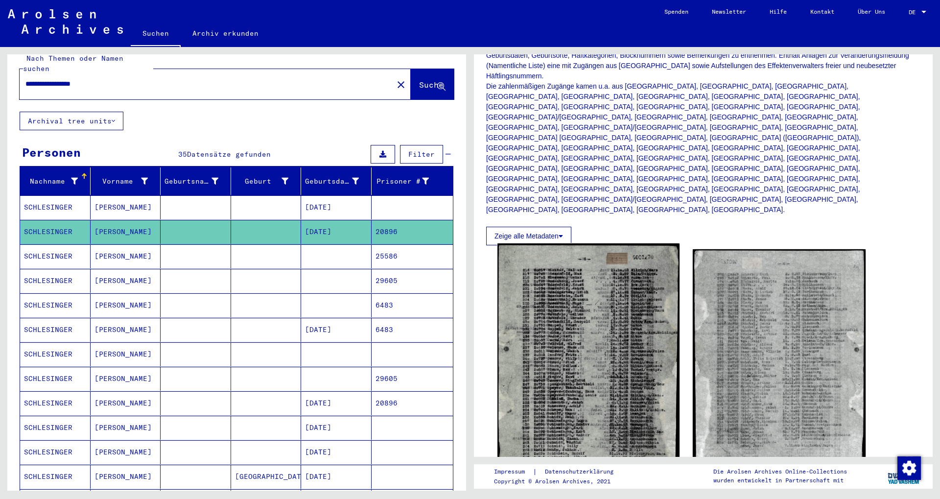
scroll to position [264, 0]
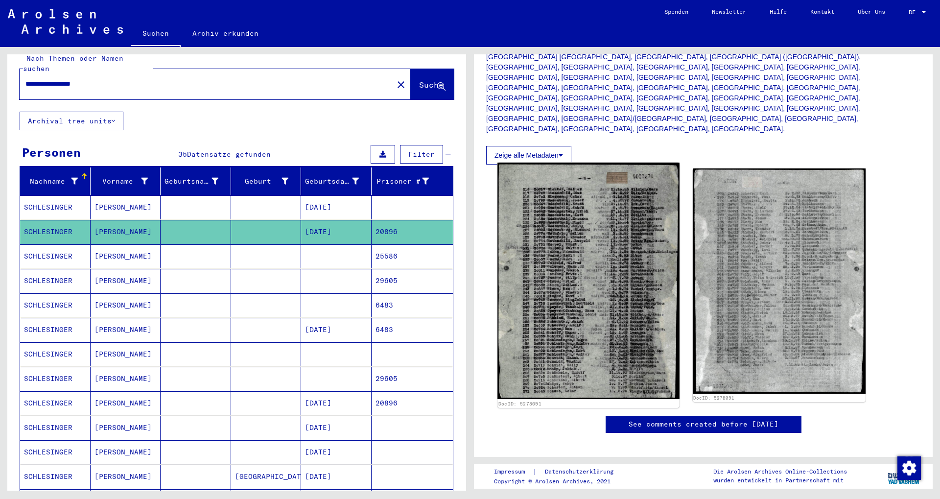
click at [643, 226] on img at bounding box center [589, 281] width 182 height 237
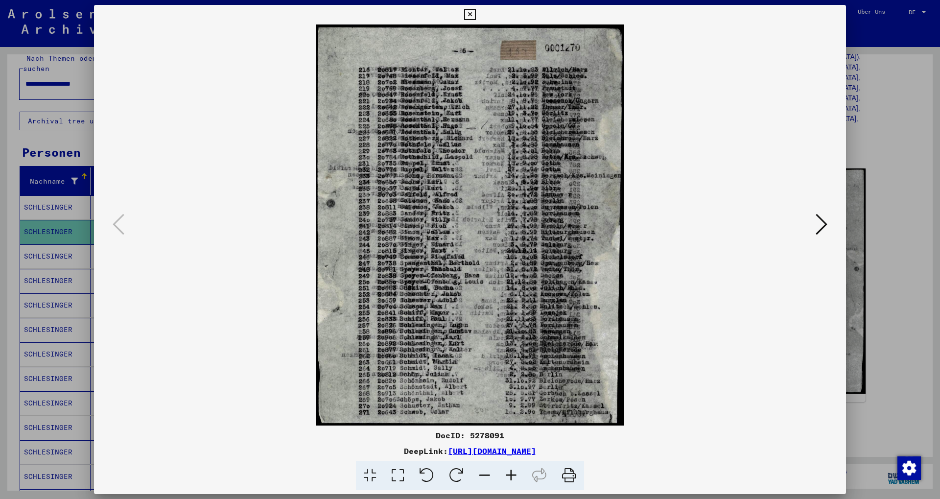
click at [817, 221] on icon at bounding box center [822, 225] width 12 height 24
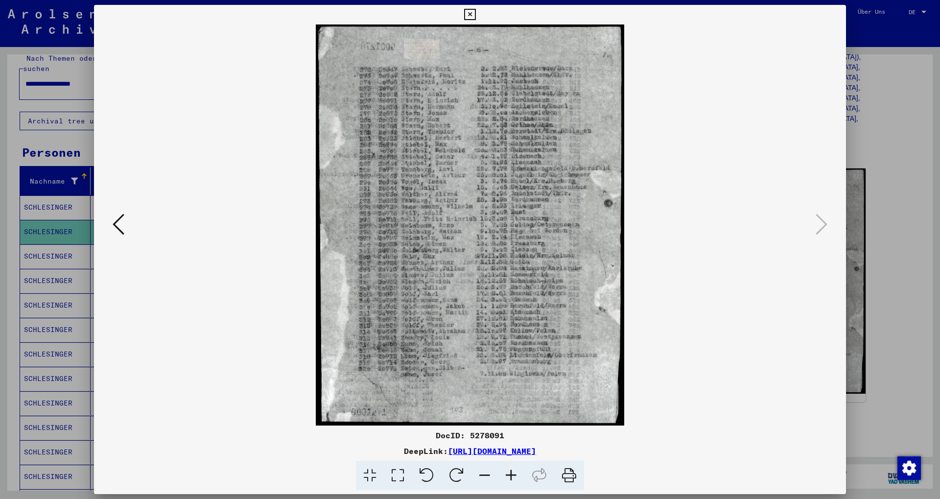
click at [110, 224] on button at bounding box center [119, 225] width 18 height 28
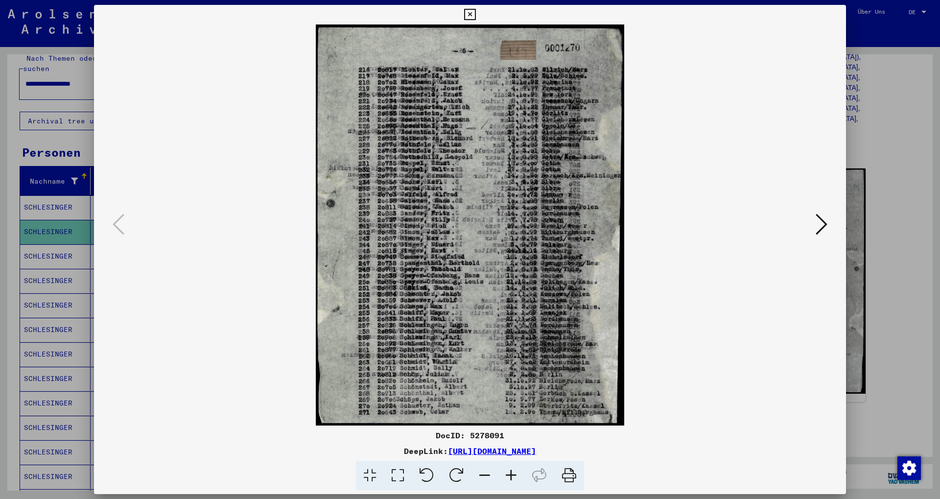
click at [476, 10] on icon at bounding box center [469, 15] width 11 height 12
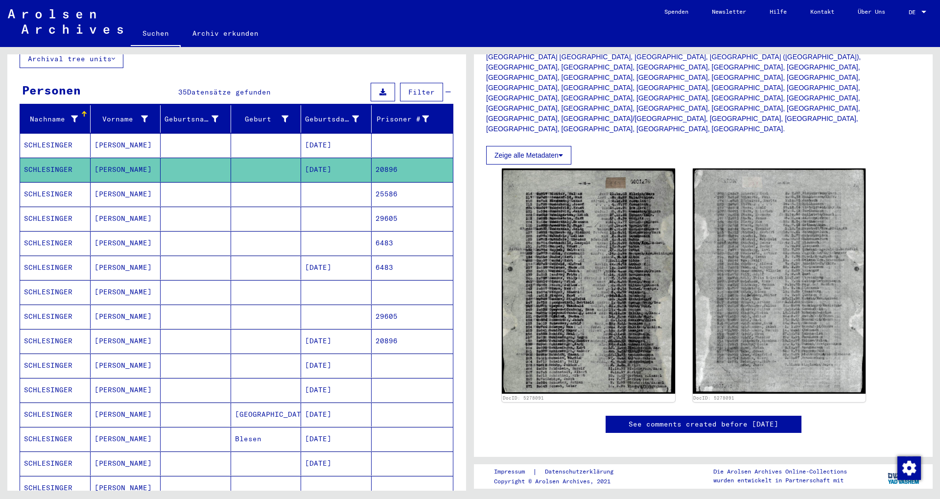
scroll to position [101, 0]
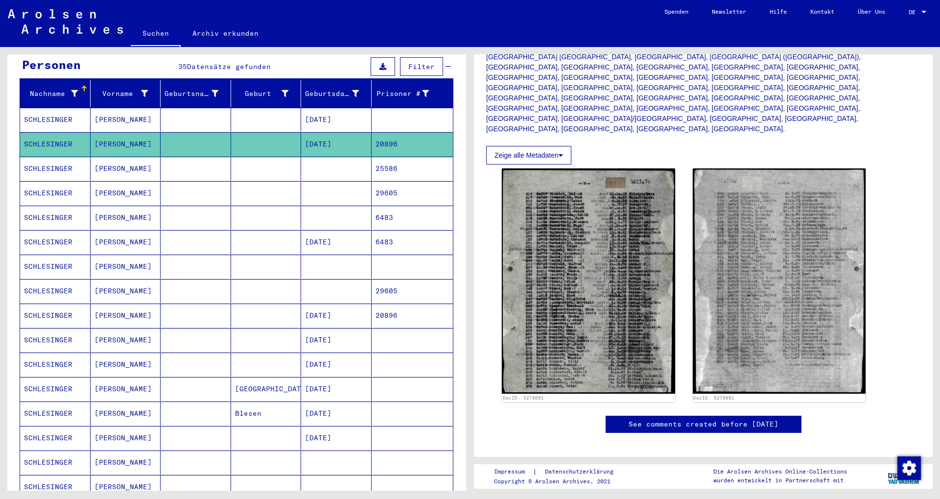
click at [377, 268] on mat-row "[PERSON_NAME]" at bounding box center [236, 267] width 433 height 24
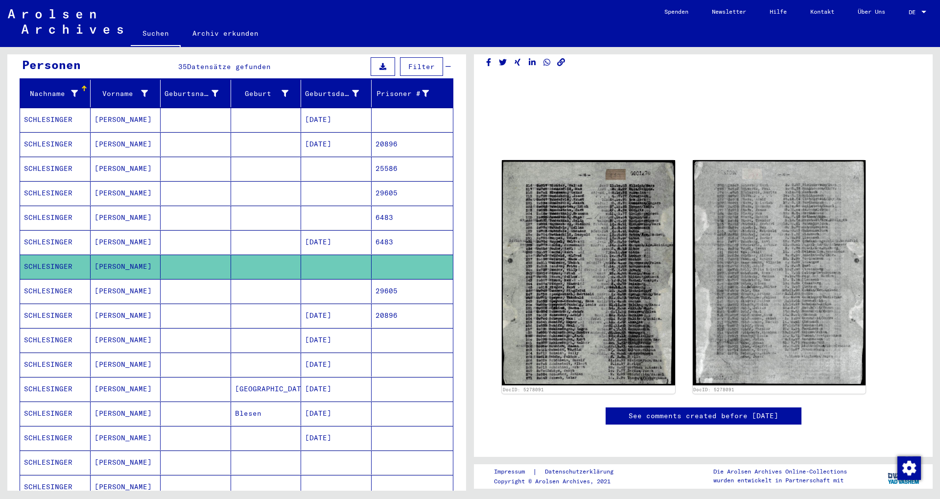
scroll to position [99, 0]
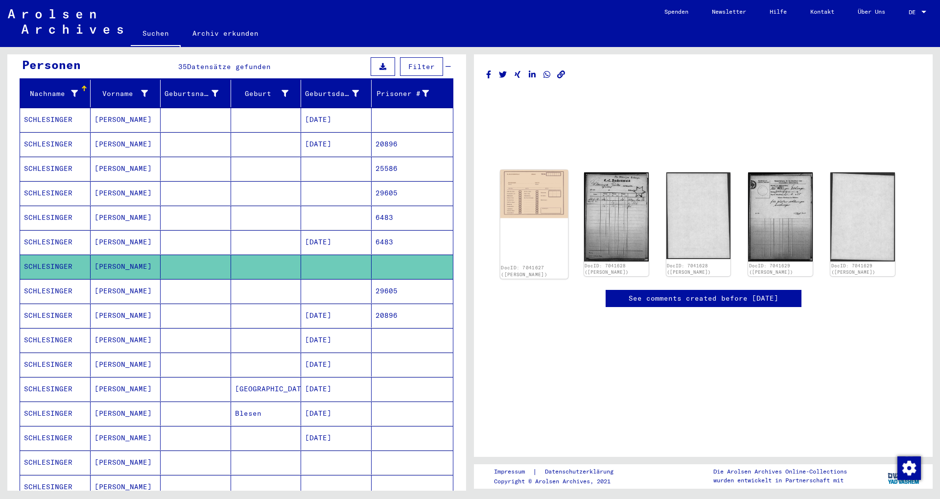
click at [552, 170] on img at bounding box center [535, 194] width 68 height 48
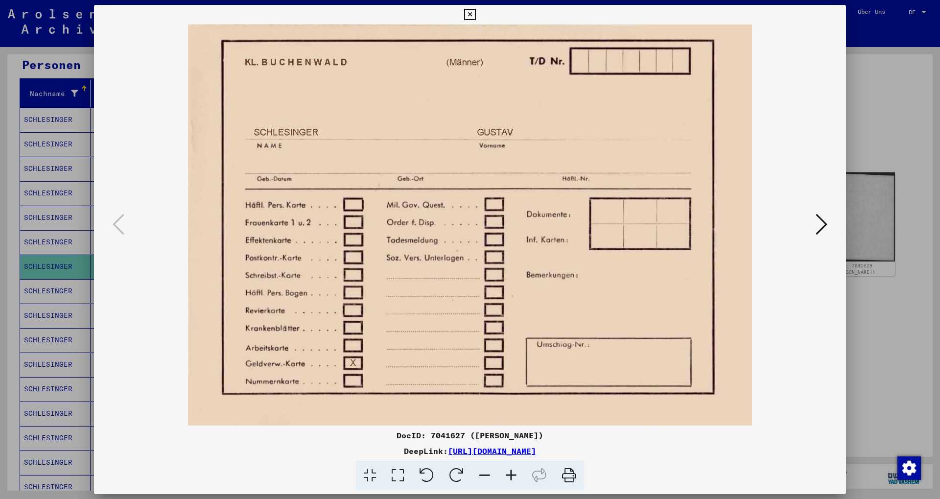
click at [476, 17] on icon at bounding box center [469, 15] width 11 height 12
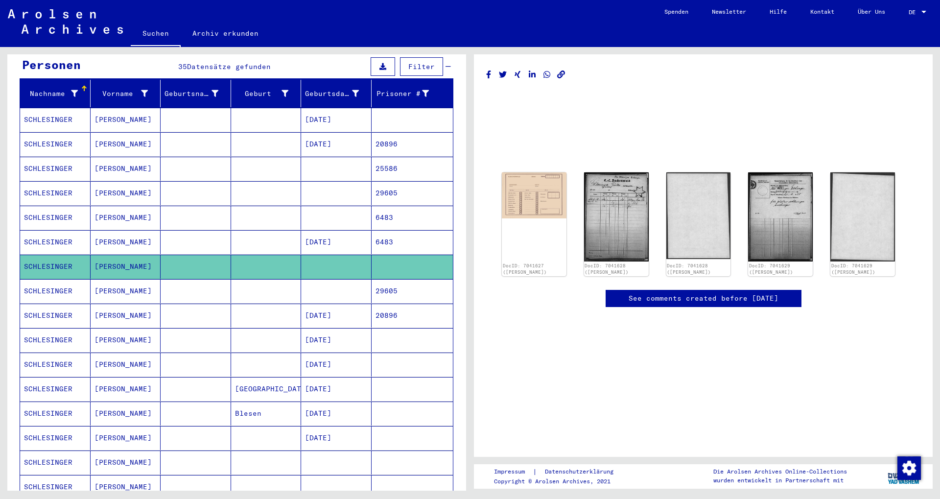
click at [290, 132] on mat-cell at bounding box center [266, 144] width 71 height 24
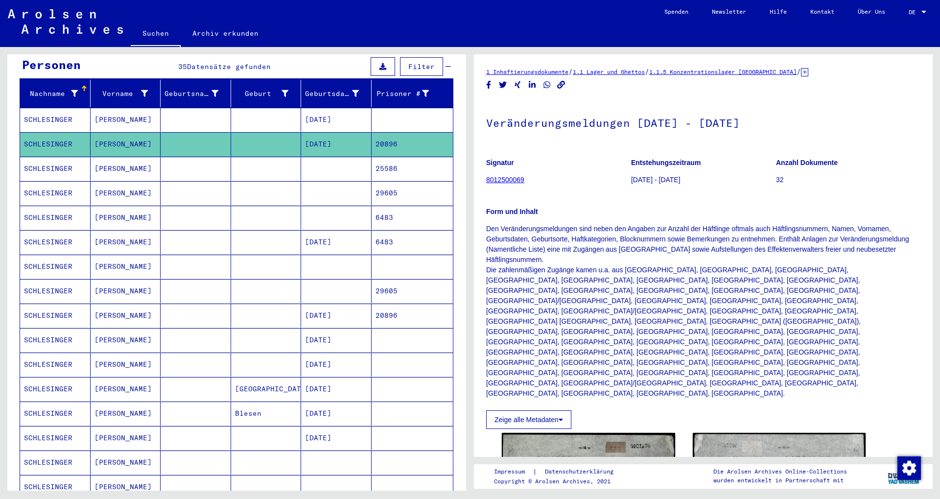
click at [397, 312] on mat-cell "20896" at bounding box center [413, 316] width 82 height 24
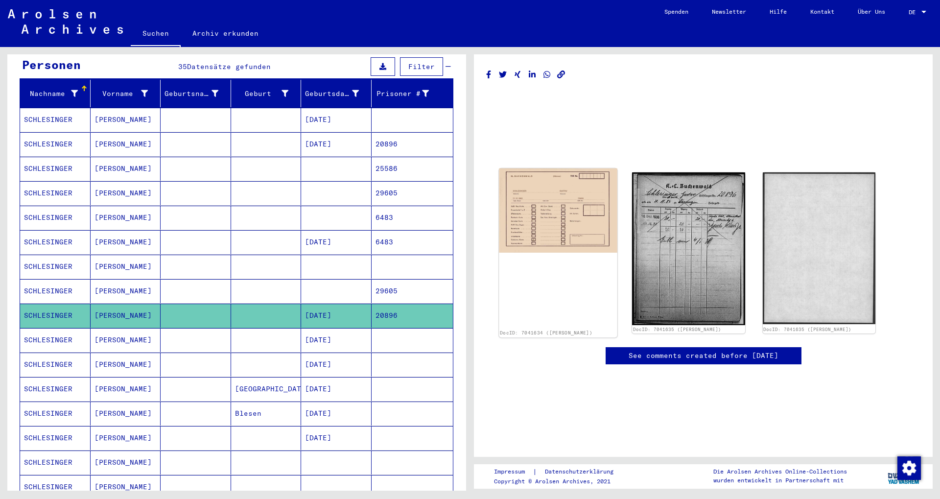
click at [577, 222] on img at bounding box center [558, 210] width 119 height 84
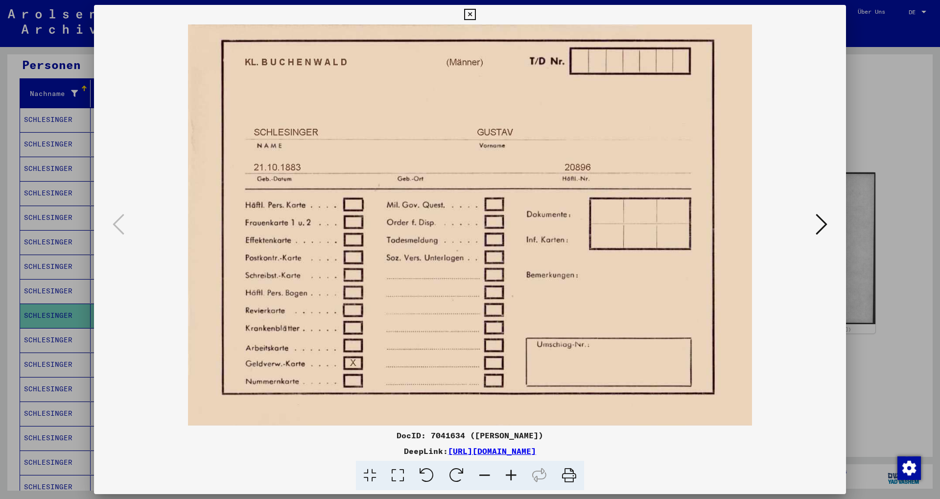
click at [476, 17] on icon at bounding box center [469, 15] width 11 height 12
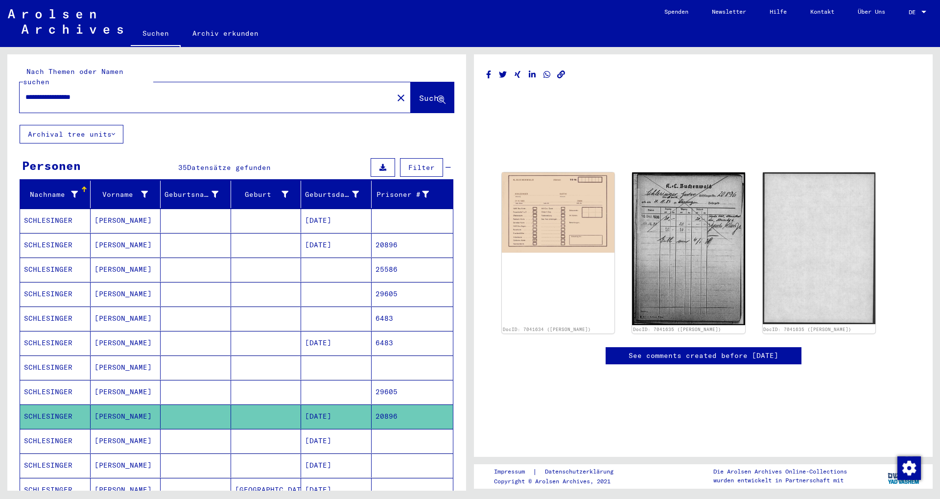
click at [105, 125] on button "Archival tree units" at bounding box center [72, 134] width 104 height 19
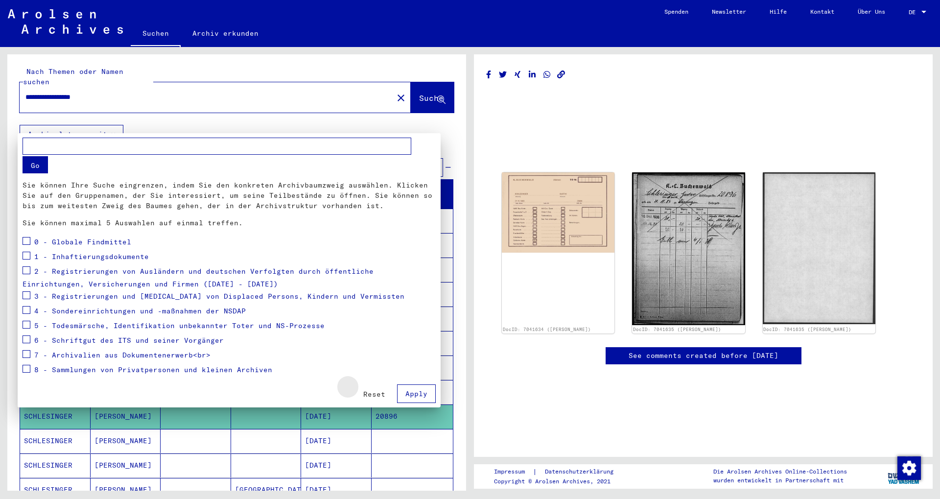
click at [370, 391] on span "Reset" at bounding box center [374, 394] width 22 height 9
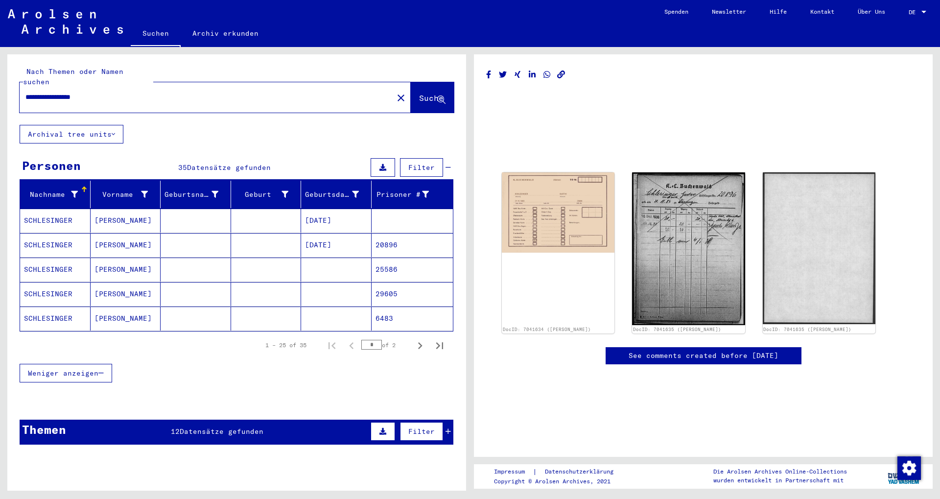
click at [115, 131] on icon at bounding box center [113, 134] width 3 height 7
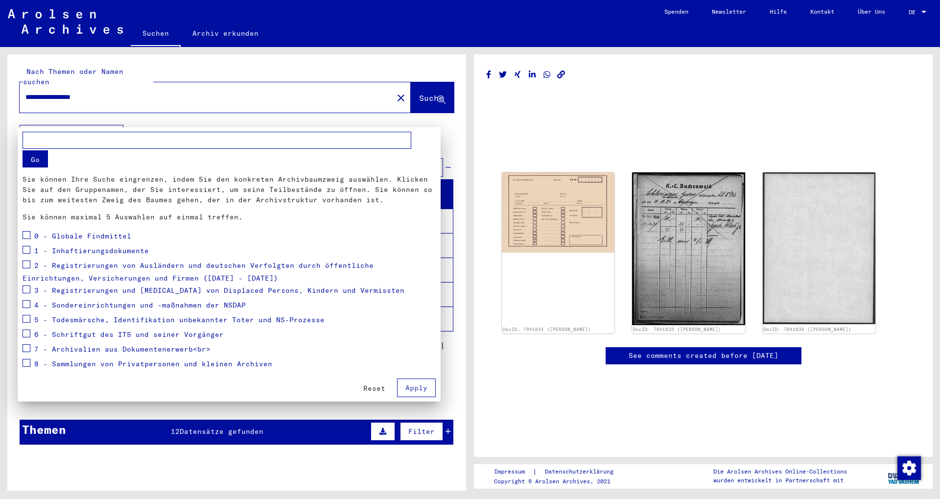
click at [477, 160] on div at bounding box center [470, 249] width 940 height 499
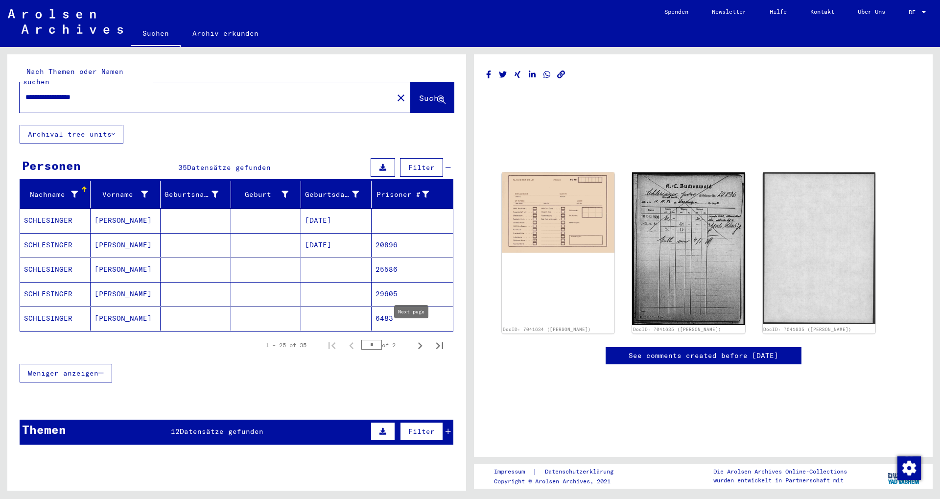
click at [415, 339] on icon "Next page" at bounding box center [420, 346] width 14 height 14
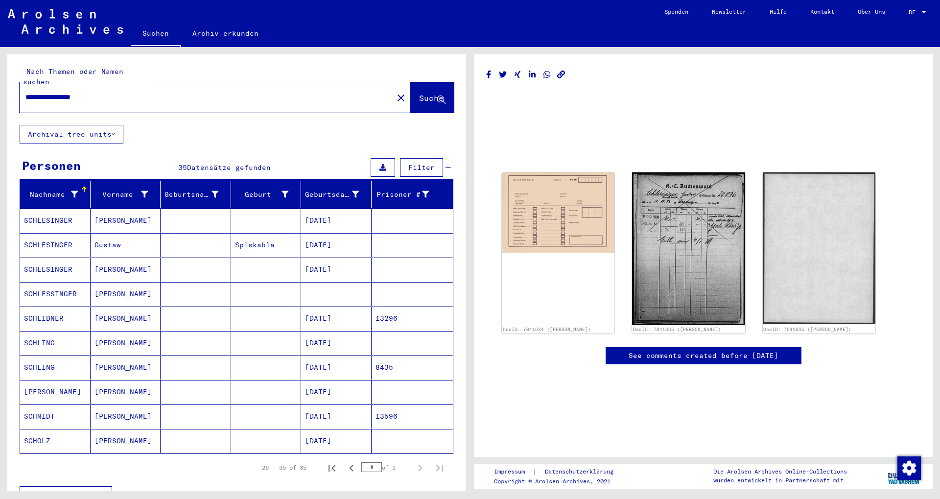
click at [301, 285] on mat-cell at bounding box center [336, 294] width 71 height 24
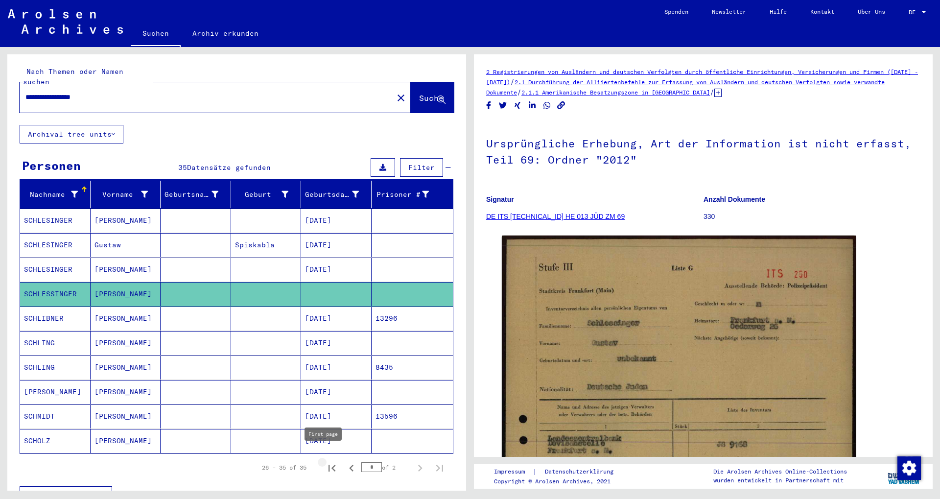
click at [330, 461] on icon "First page" at bounding box center [332, 468] width 14 height 14
type input "*"
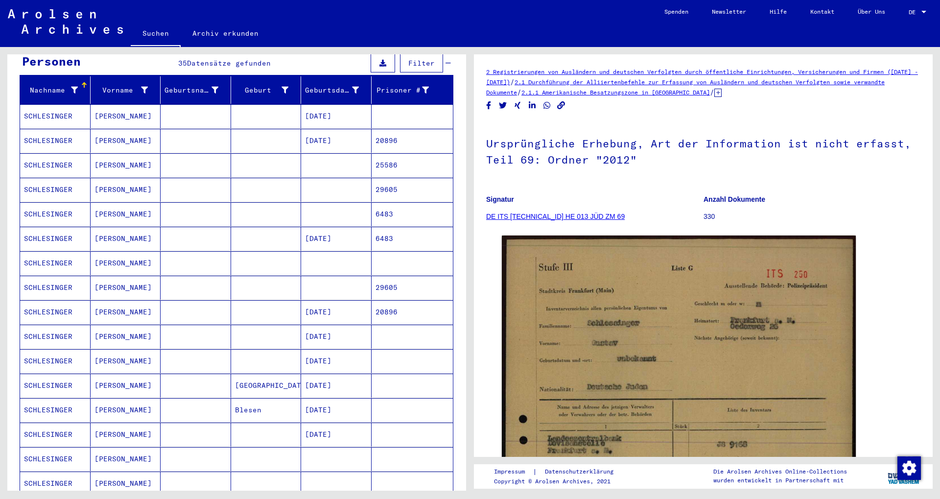
scroll to position [106, 0]
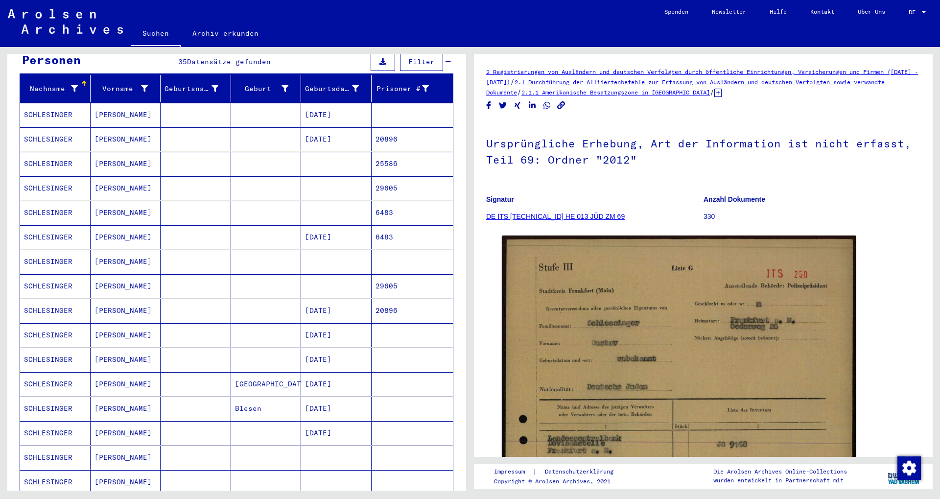
click at [304, 300] on mat-cell "[DATE]" at bounding box center [336, 311] width 71 height 24
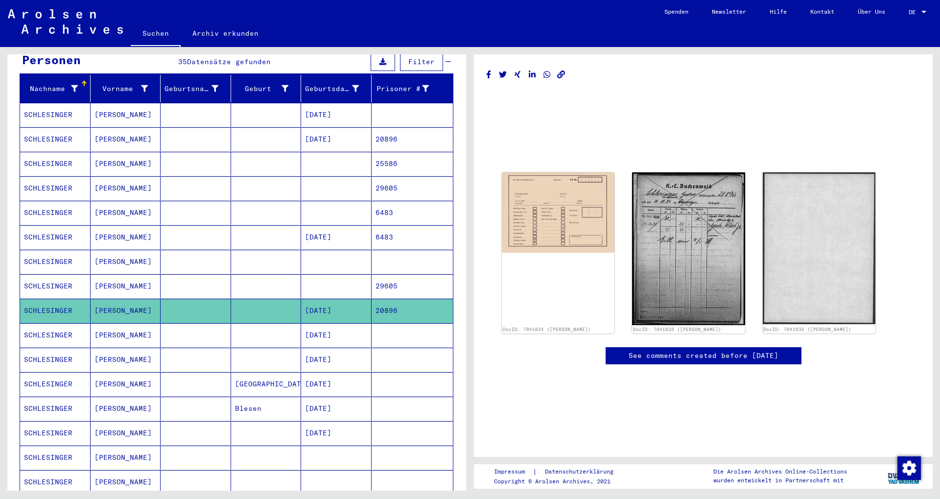
click at [313, 274] on mat-cell at bounding box center [336, 286] width 71 height 24
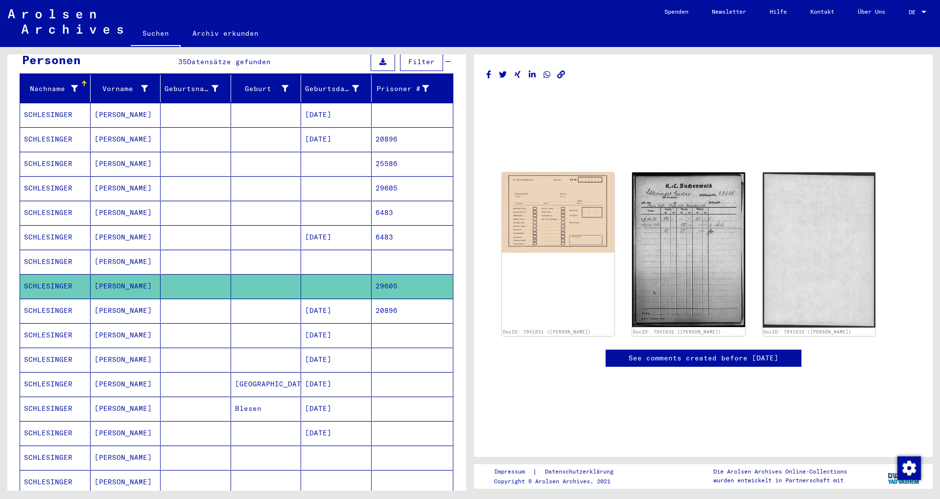
click at [309, 139] on mat-cell "[DATE]" at bounding box center [336, 139] width 71 height 24
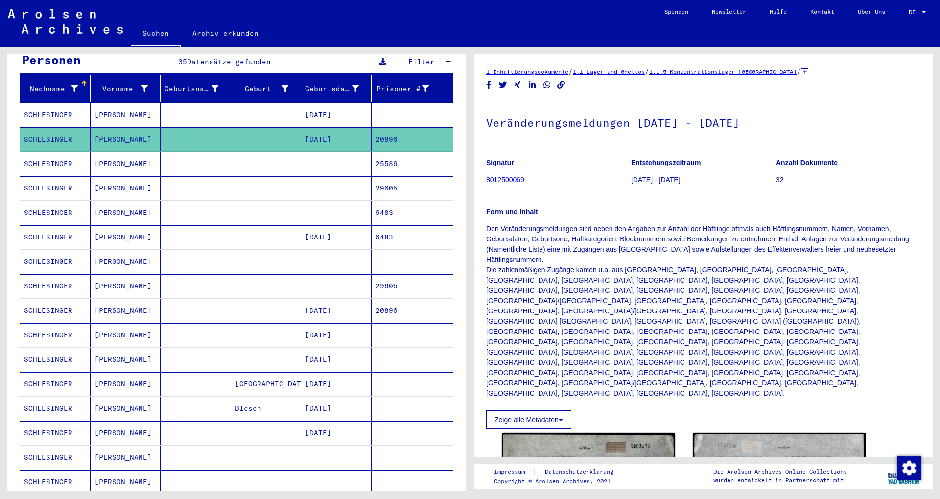
scroll to position [106, 0]
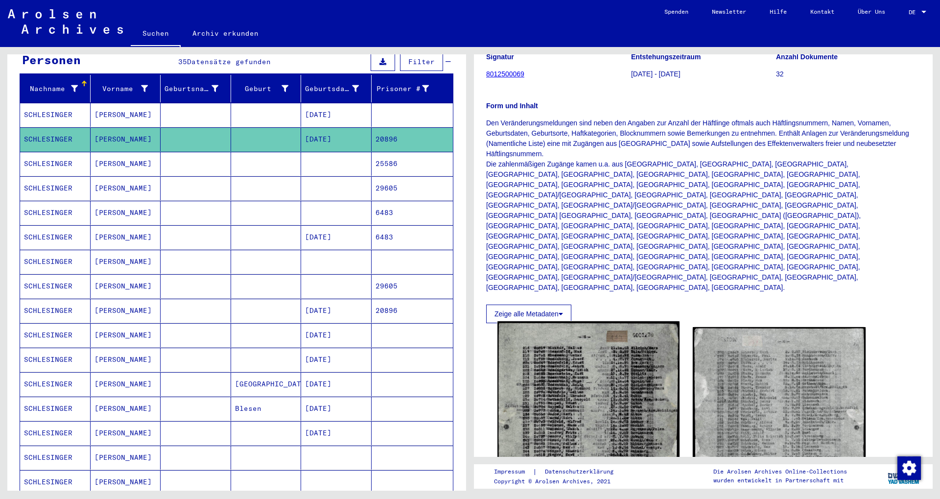
click at [638, 321] on img at bounding box center [589, 439] width 182 height 237
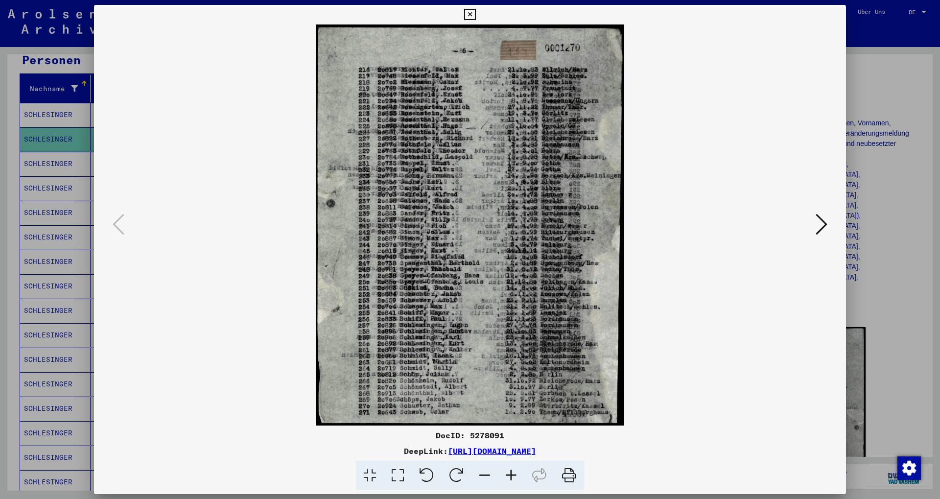
click at [821, 238] on button at bounding box center [822, 225] width 18 height 28
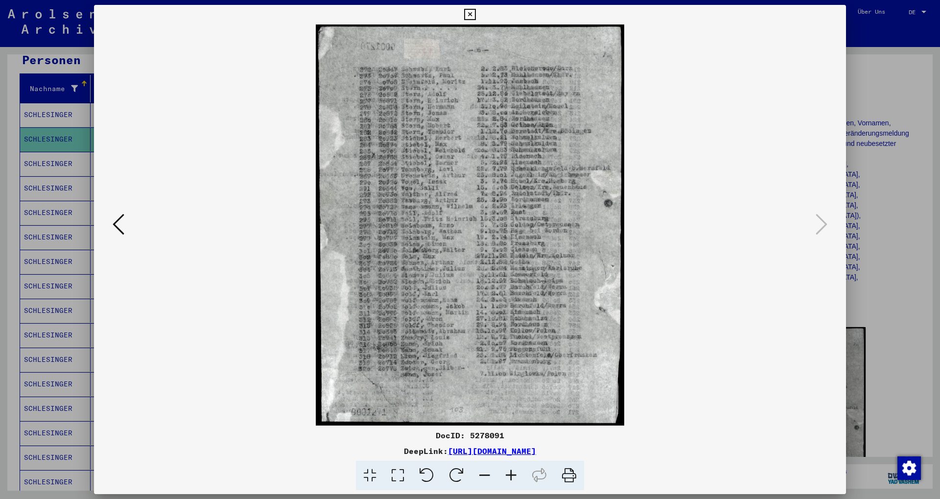
click at [115, 216] on icon at bounding box center [119, 225] width 12 height 24
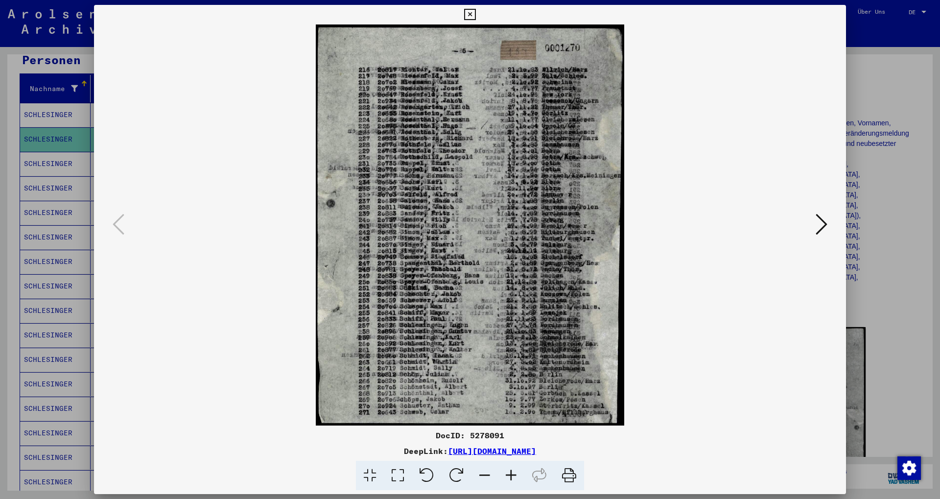
click at [821, 224] on icon at bounding box center [822, 225] width 12 height 24
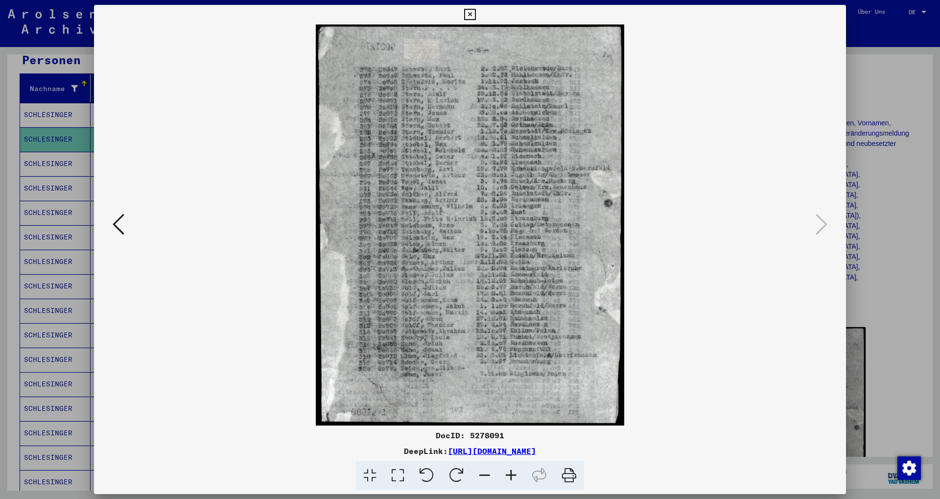
click at [479, 23] on button at bounding box center [469, 15] width 17 height 20
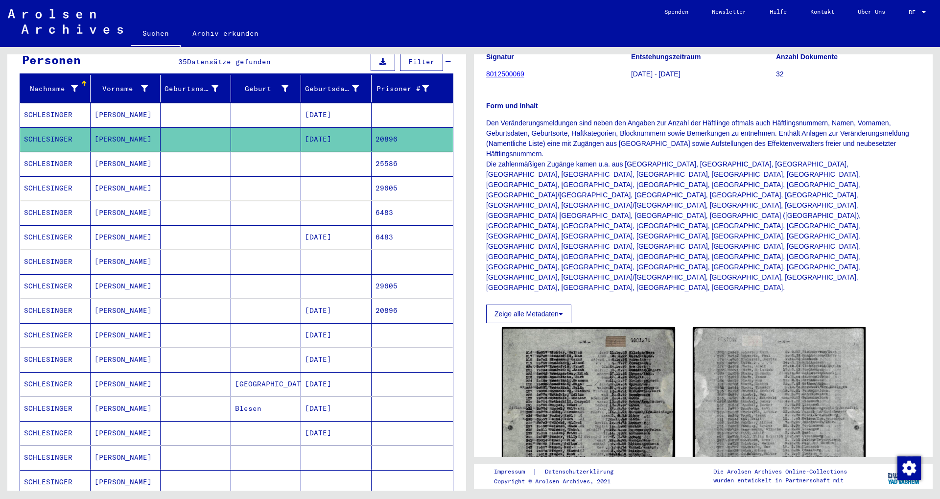
click at [409, 299] on mat-cell "20896" at bounding box center [413, 311] width 82 height 24
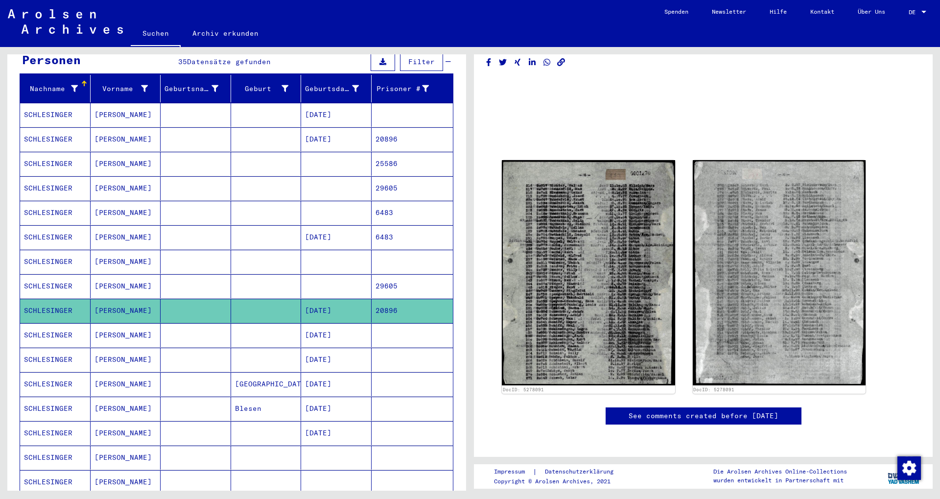
scroll to position [79, 0]
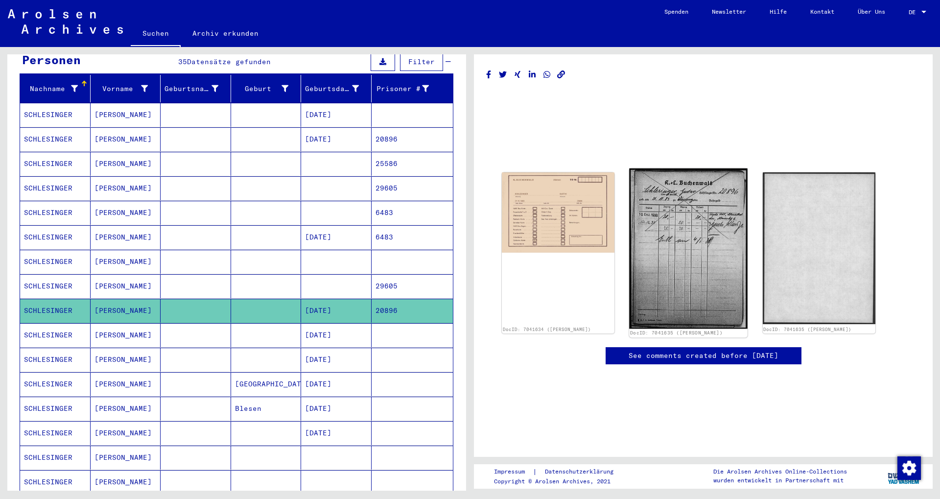
click at [670, 168] on img at bounding box center [689, 248] width 119 height 160
